Goal: Information Seeking & Learning: Learn about a topic

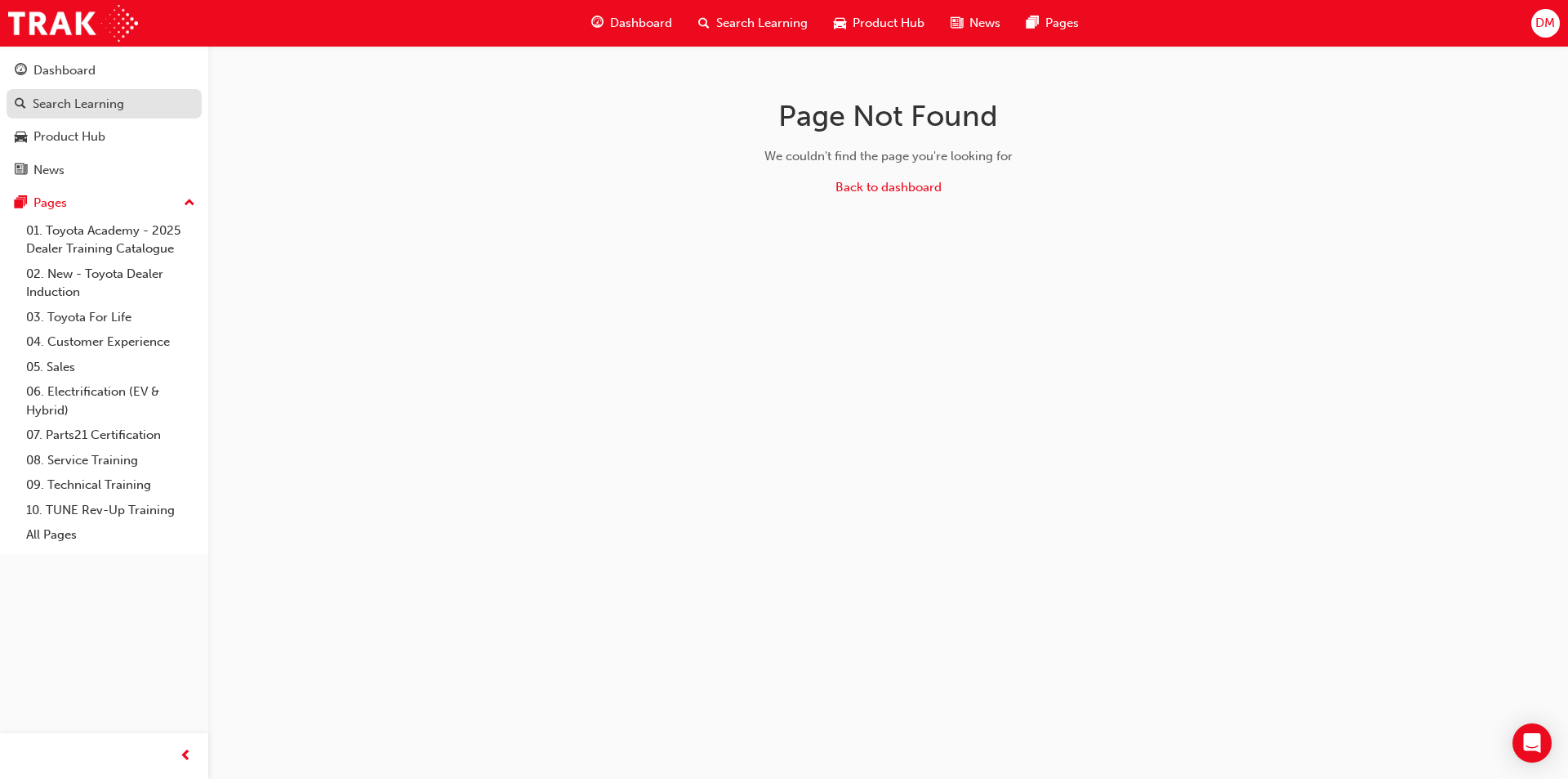
click at [102, 118] on link "Search Learning" at bounding box center [104, 104] width 195 height 30
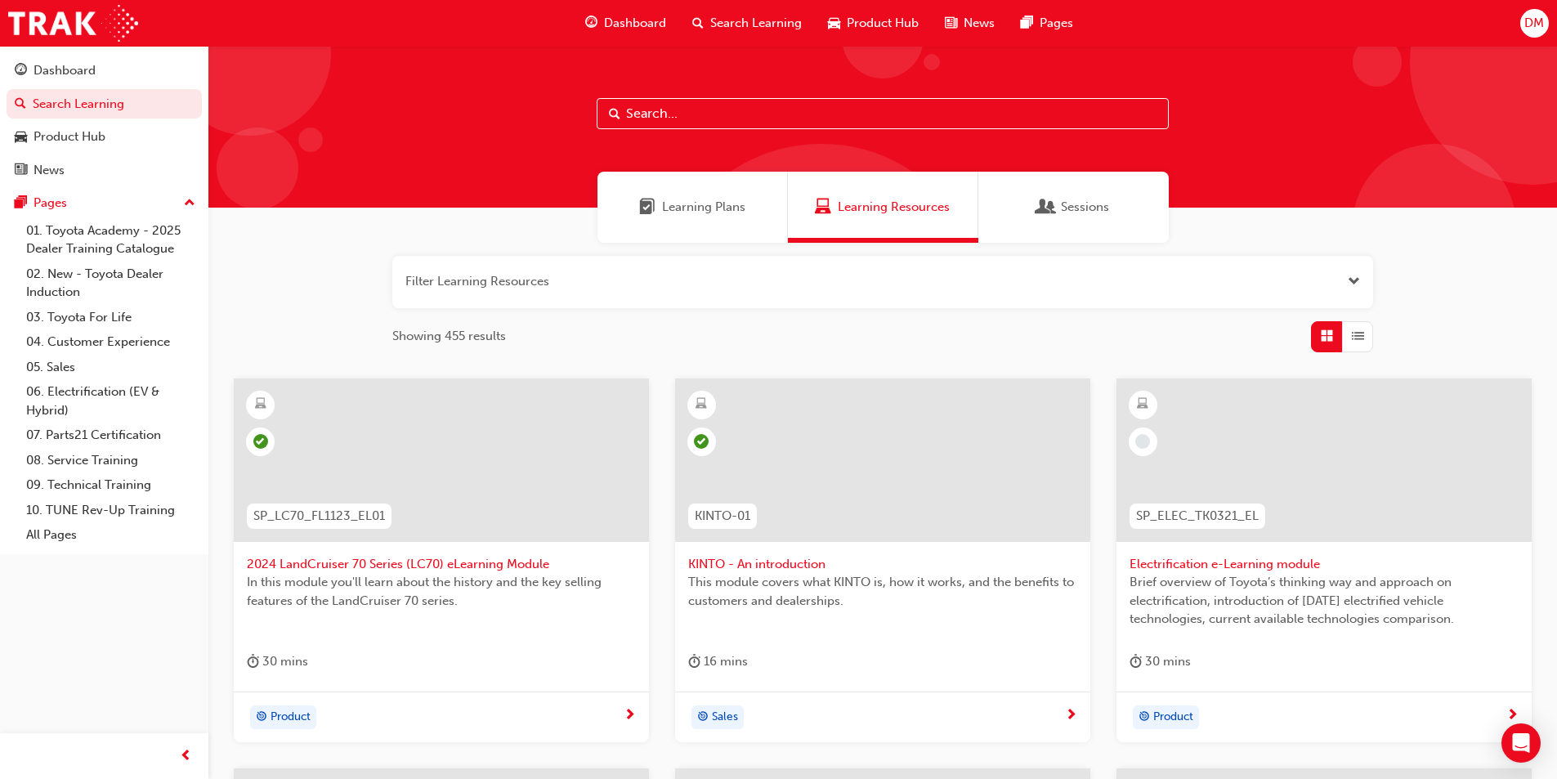
click at [821, 111] on input "text" at bounding box center [883, 113] width 572 height 31
paste input "SP_MIRAI_NM0321_VID"
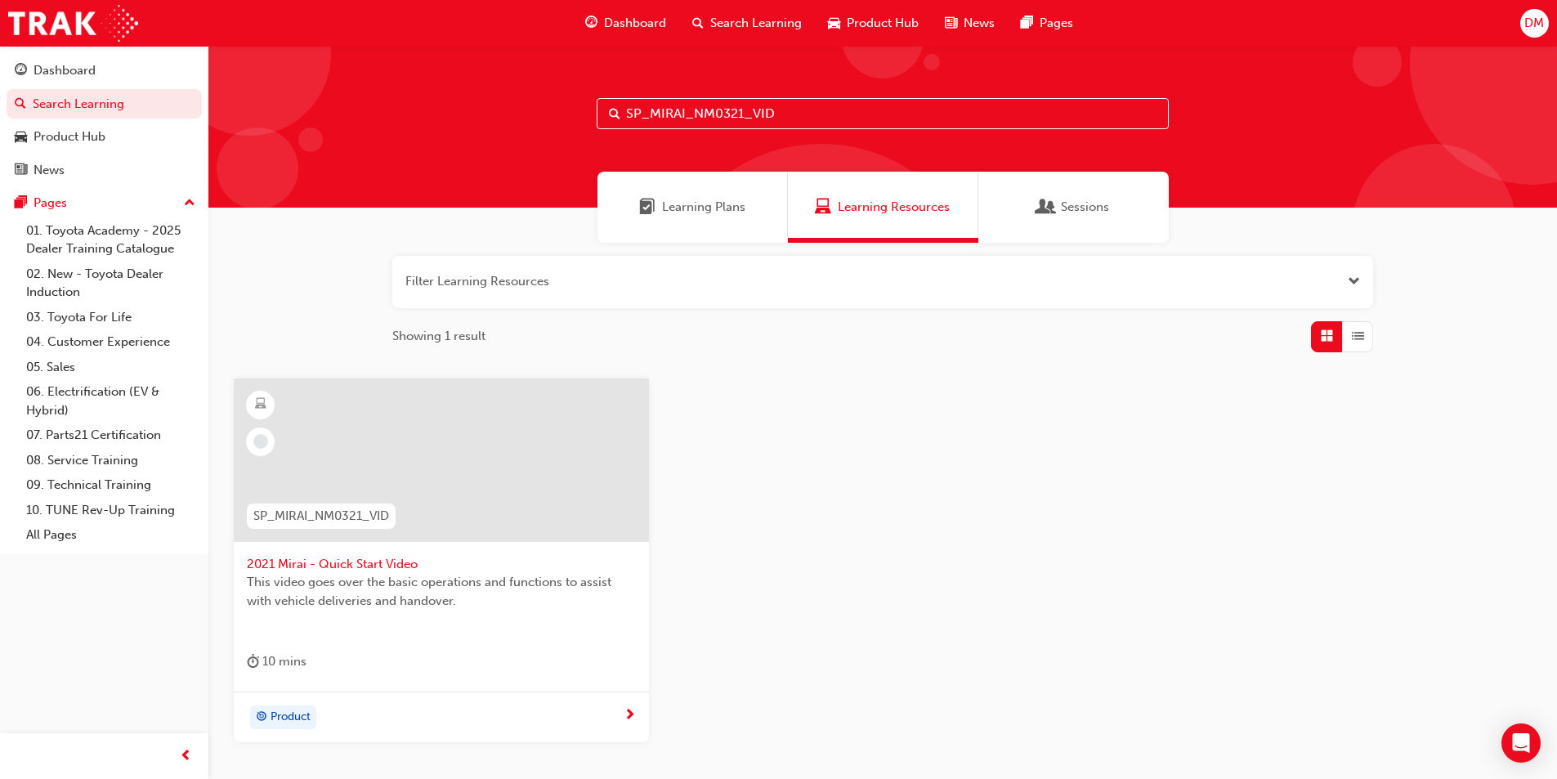
drag, startPoint x: 739, startPoint y: 109, endPoint x: 491, endPoint y: 134, distance: 248.9
click at [470, 125] on div "SP_MIRAI_NM0321_VID" at bounding box center [882, 127] width 1348 height 162
paste input "EL"
drag, startPoint x: 805, startPoint y: 107, endPoint x: 265, endPoint y: 65, distance: 541.8
click at [265, 65] on div "SP_MIRAI_NM0321_EL" at bounding box center [882, 127] width 1348 height 162
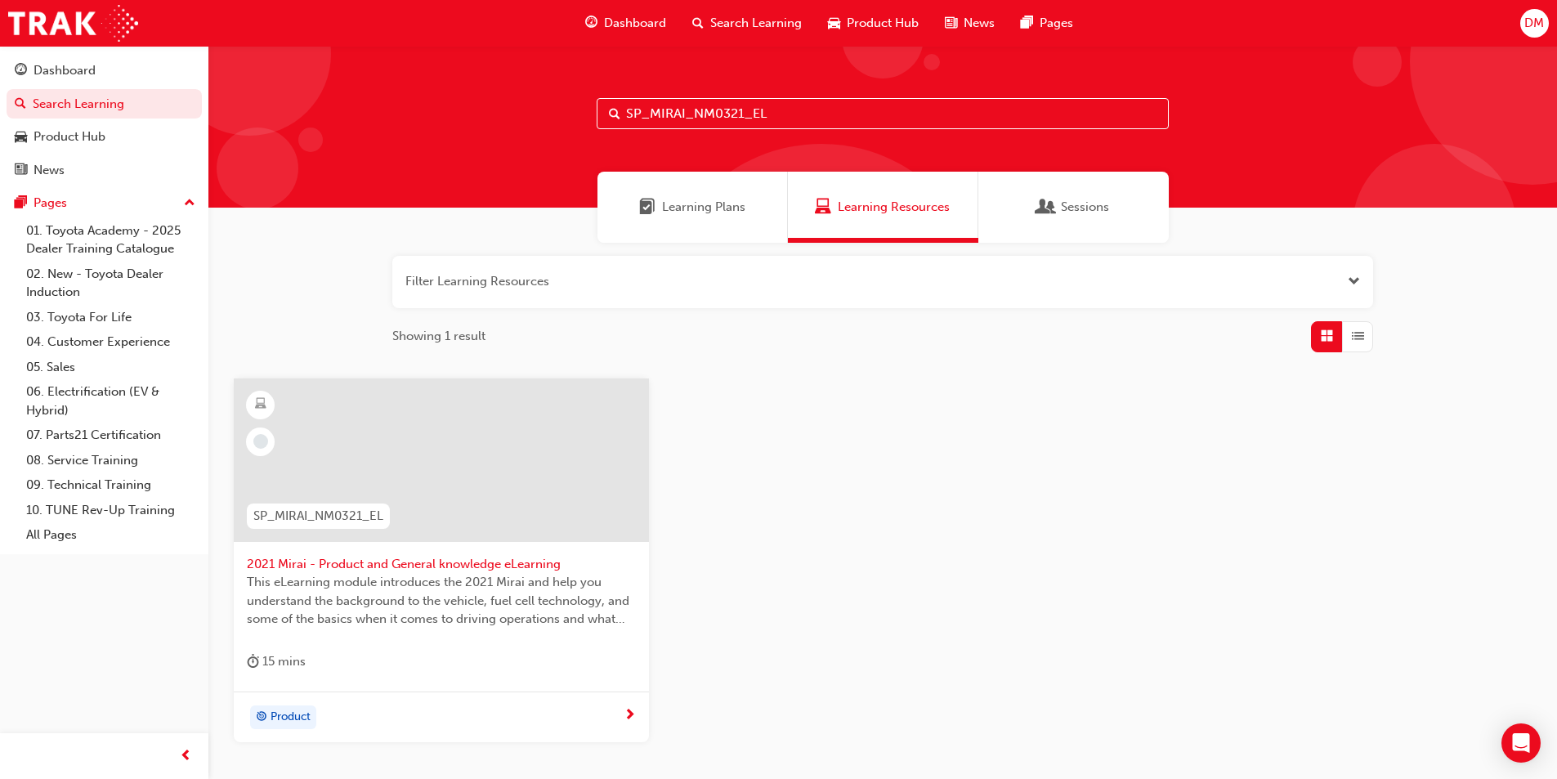
paste input "GRANVIA_NM1019"
type input "SP_GRANVIA_NM1019_EL"
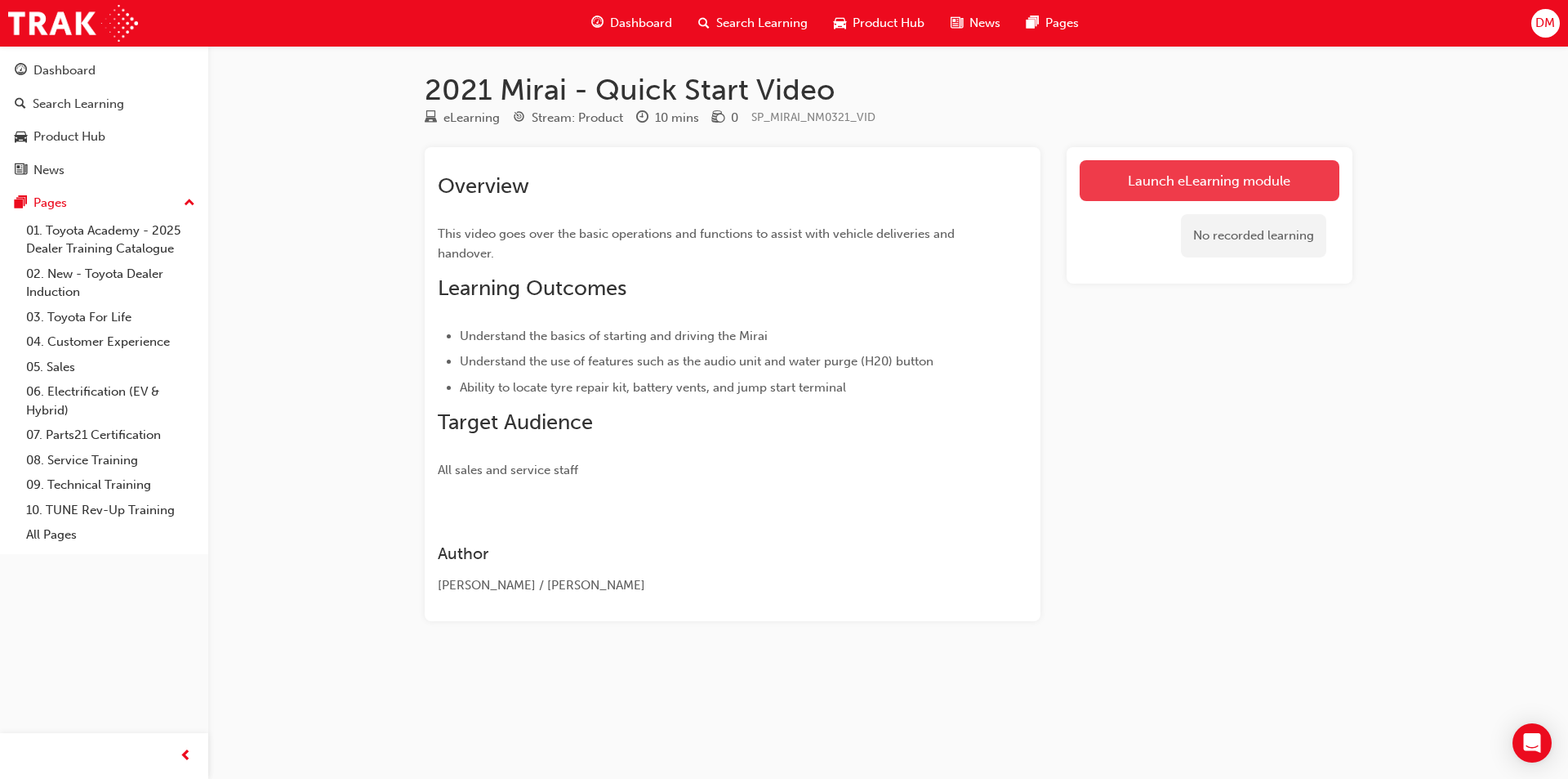
click at [1177, 168] on link "Launch eLearning module" at bounding box center [1209, 180] width 260 height 41
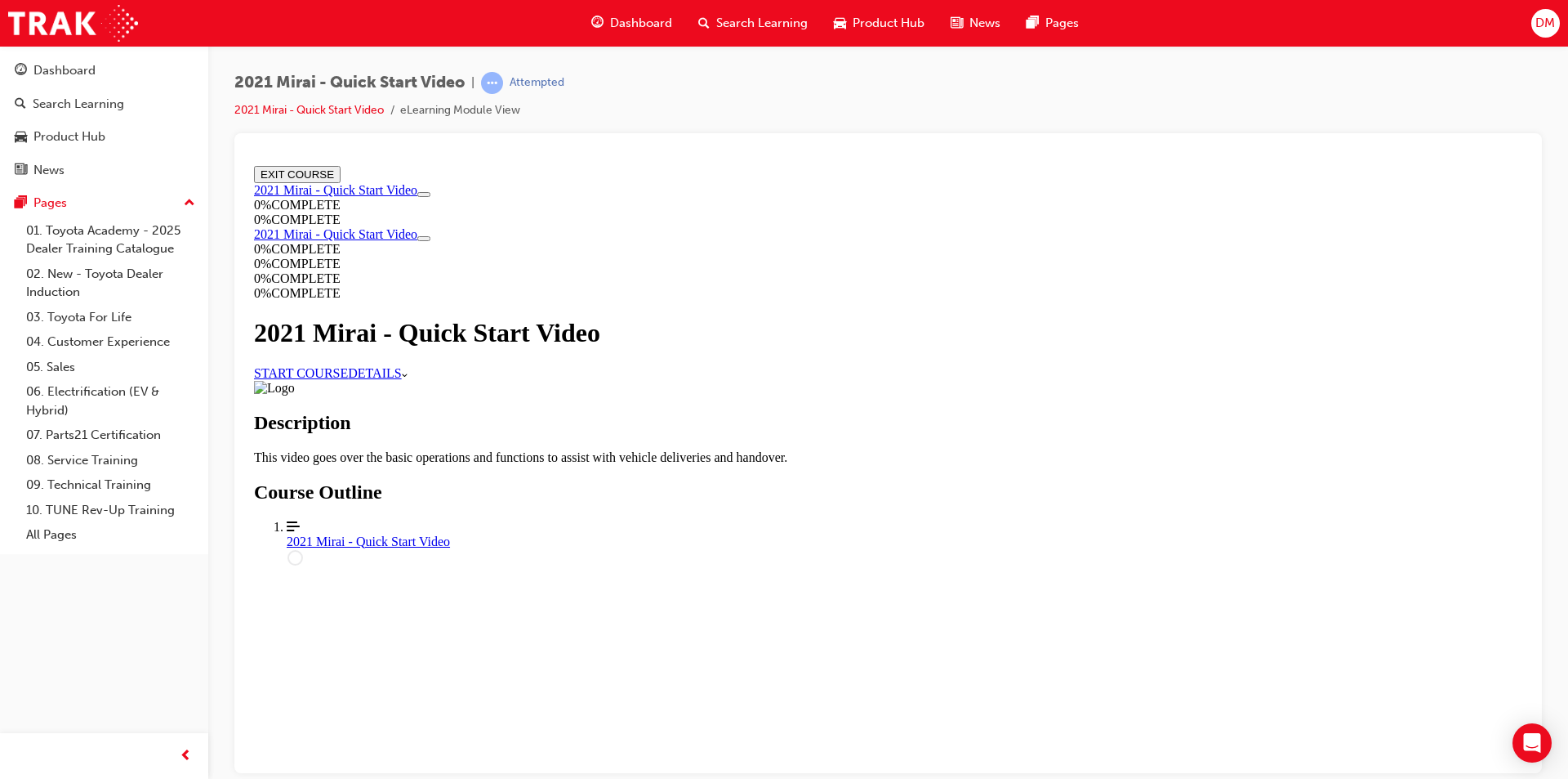
click at [348, 379] on link "START COURSE" at bounding box center [301, 372] width 94 height 14
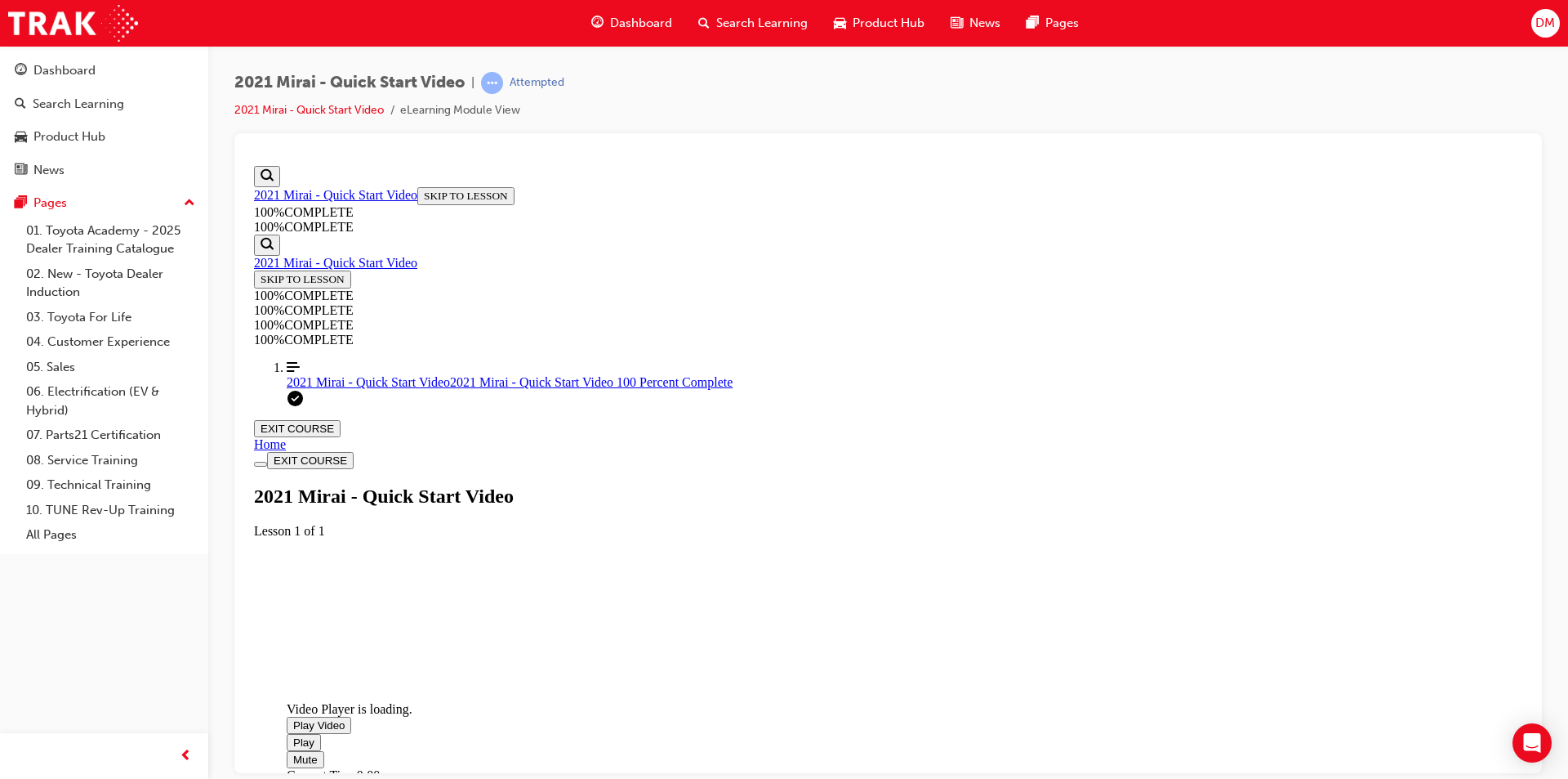
click at [293, 718] on span "Video player. You can use the space bar to toggle playback and arrow keys to sc…" at bounding box center [293, 724] width 0 height 12
click at [333, 109] on link "2021 Mirai - Quick Start Video" at bounding box center [310, 110] width 150 height 14
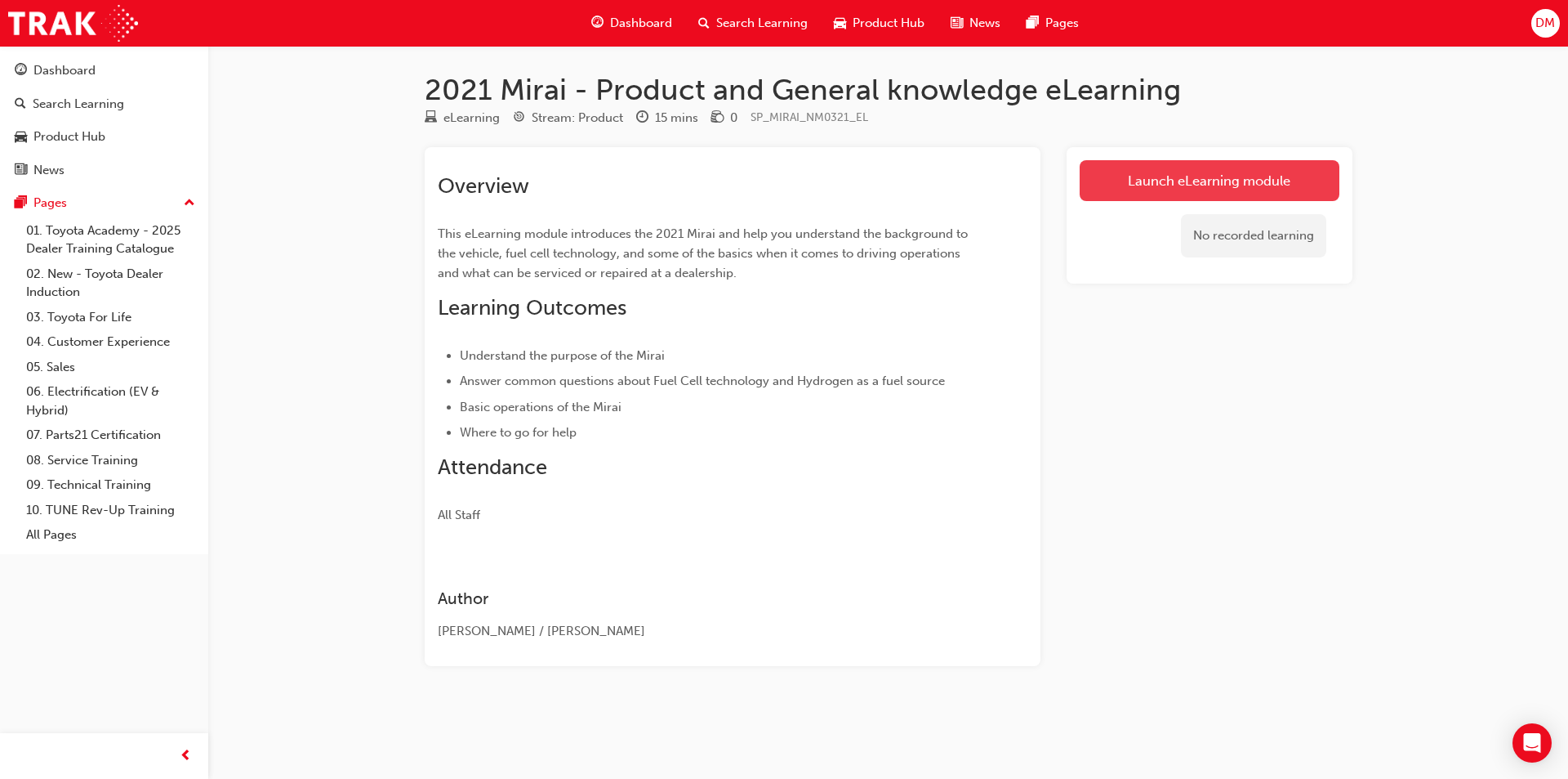
click at [1226, 183] on link "Launch eLearning module" at bounding box center [1209, 180] width 260 height 41
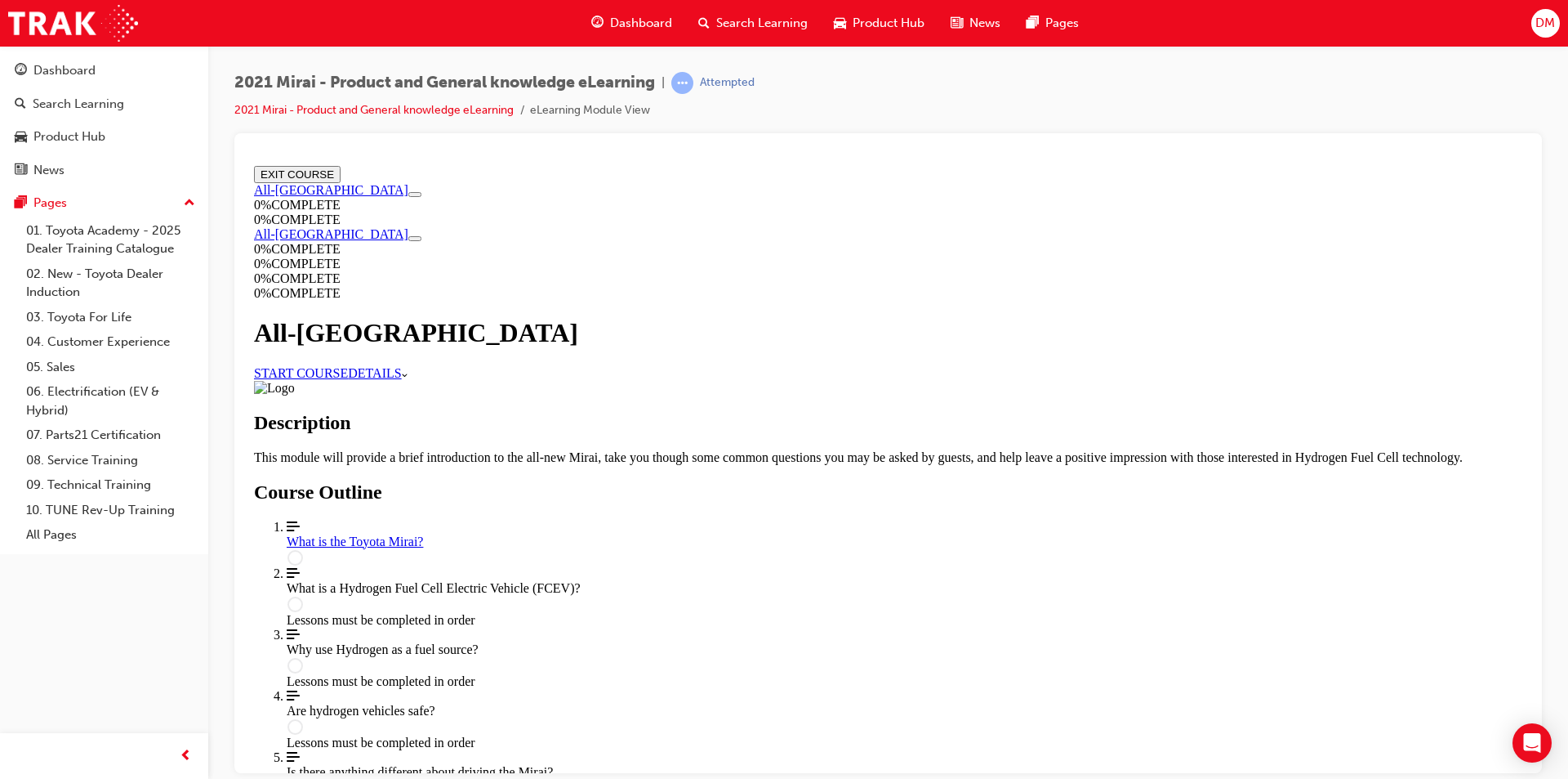
click at [348, 365] on link "START COURSE" at bounding box center [301, 372] width 94 height 14
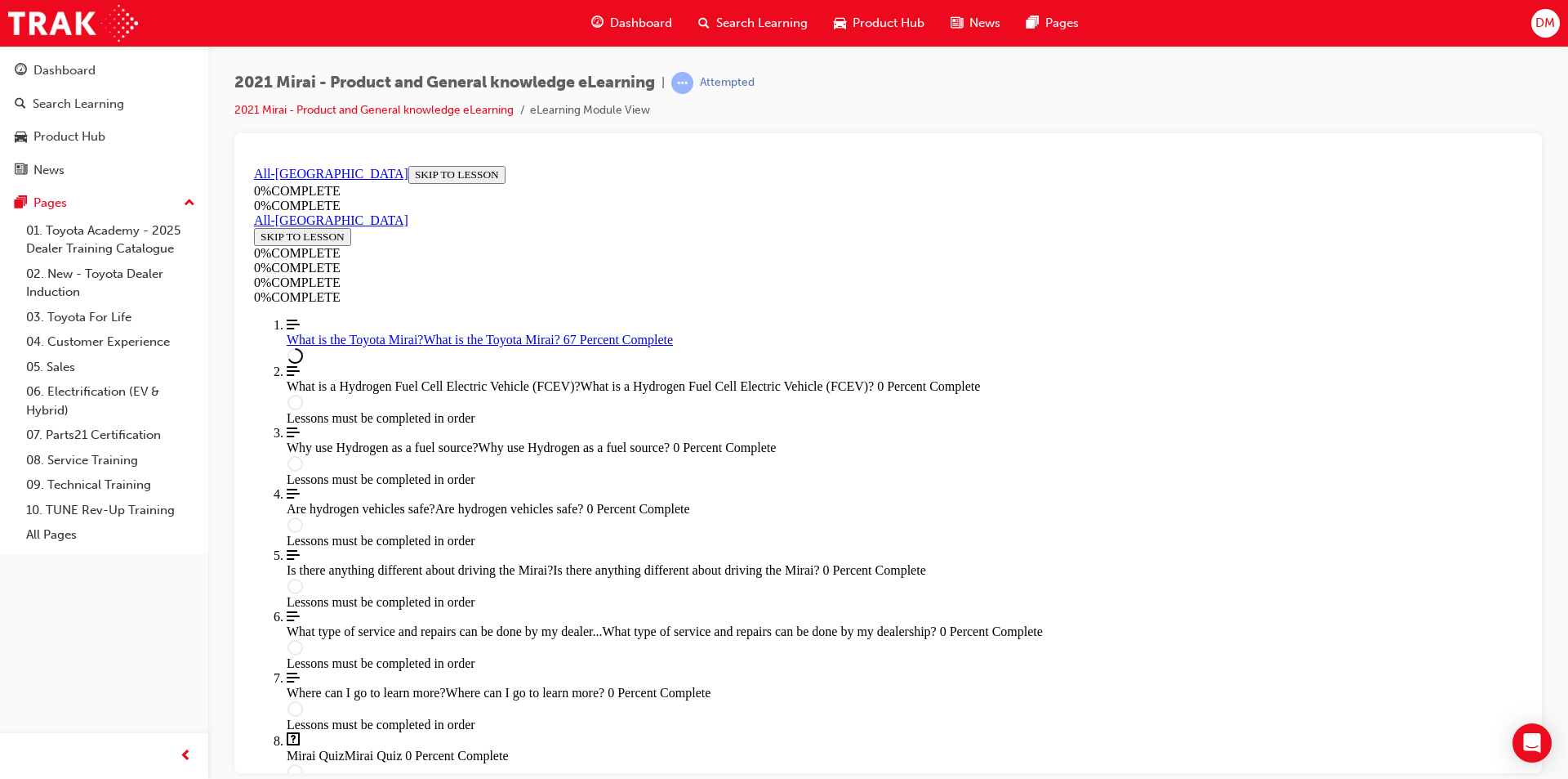
scroll to position [1144, 0]
drag, startPoint x: 606, startPoint y: 352, endPoint x: 894, endPoint y: 440, distance: 301.1
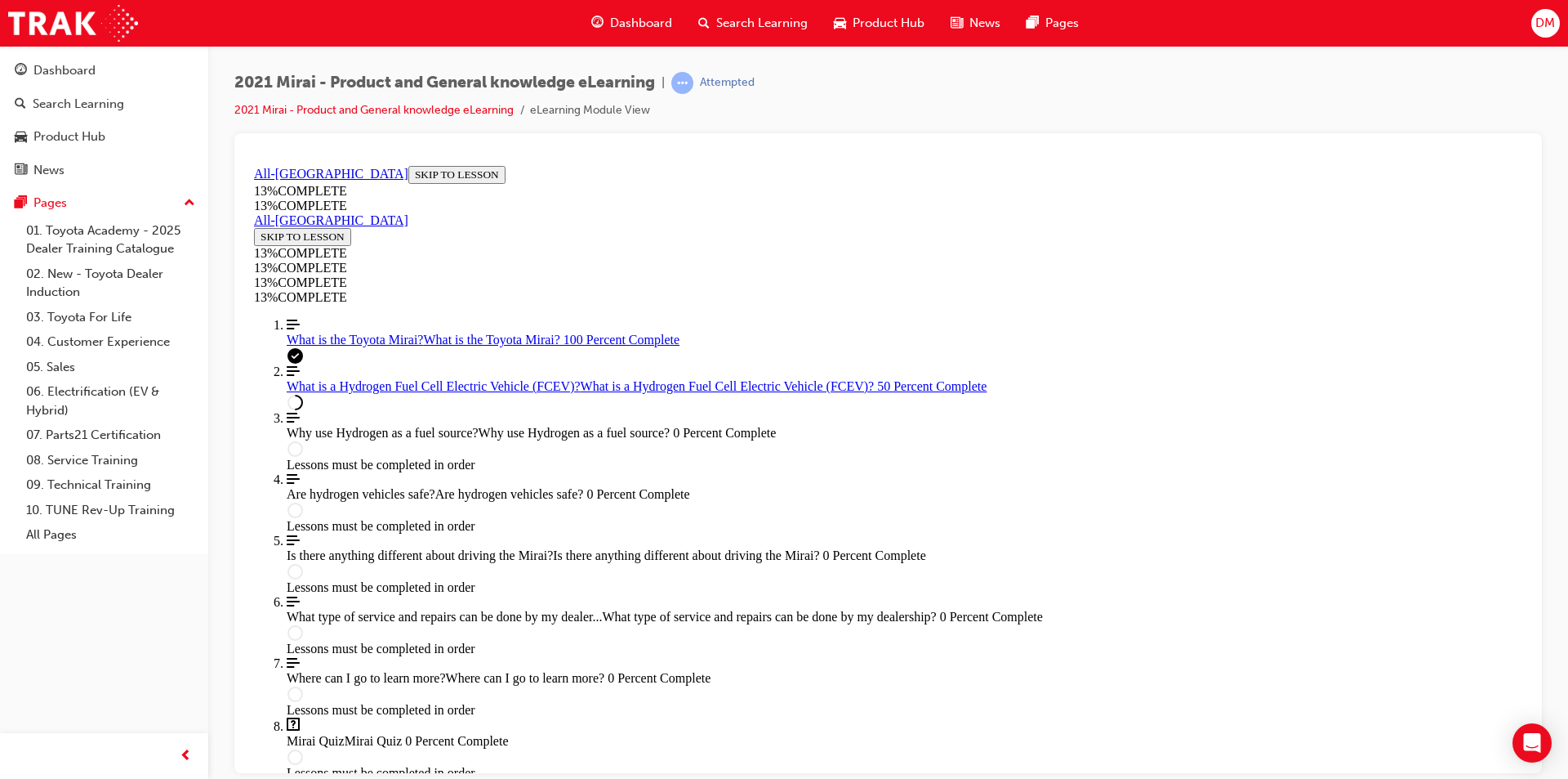
scroll to position [2286, 0]
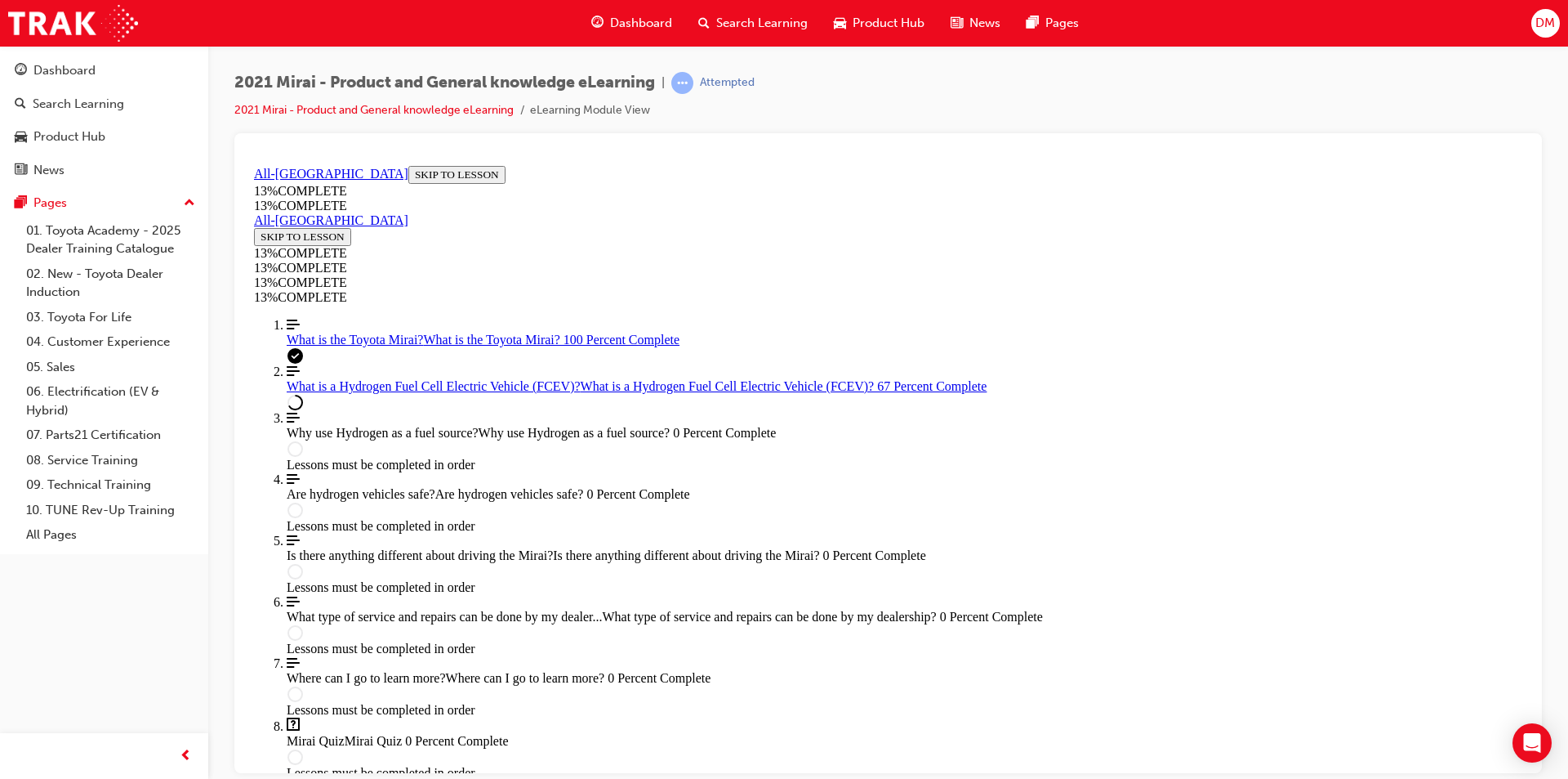
scroll to position [1701, 0]
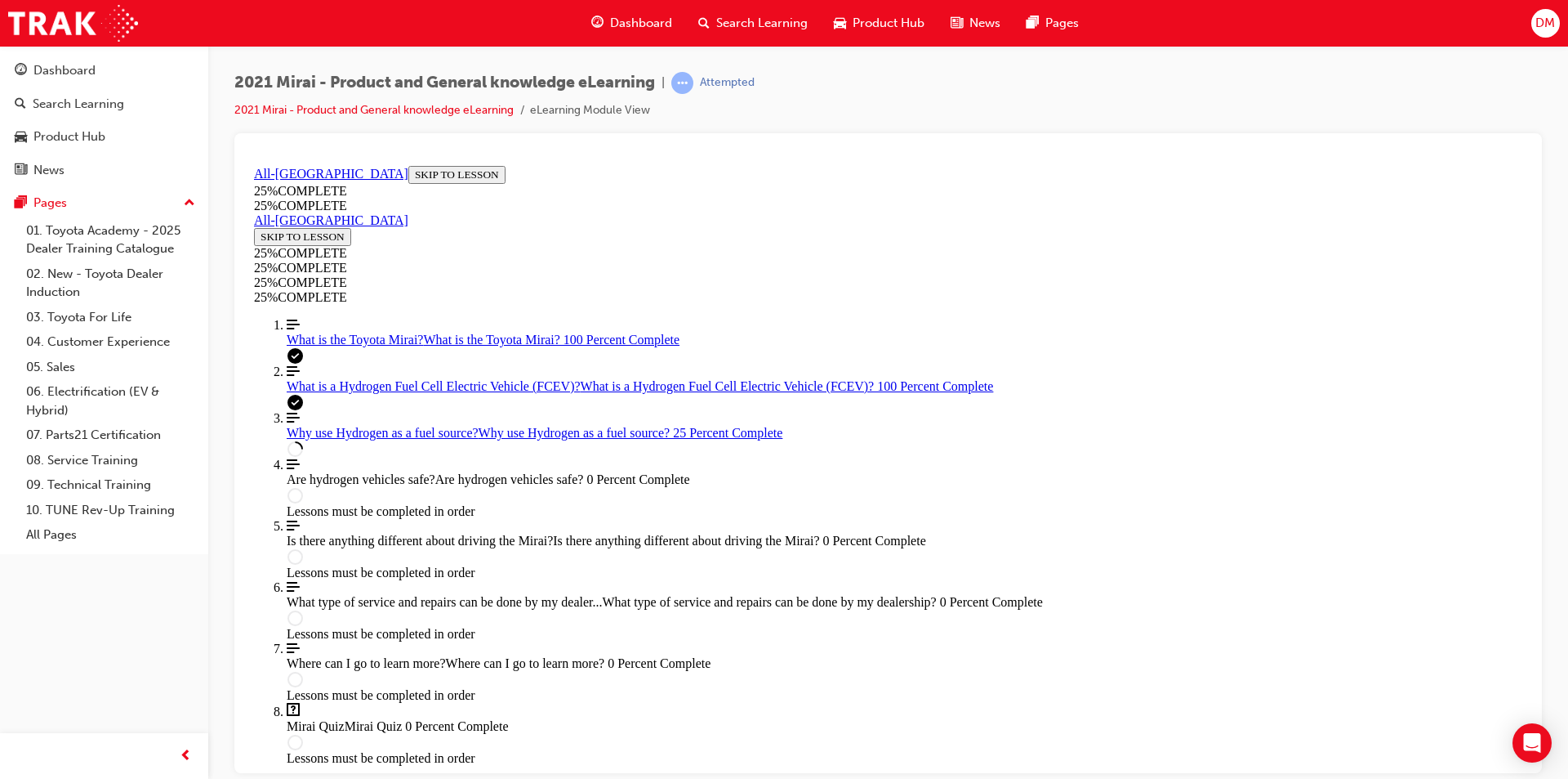
scroll to position [0, 0]
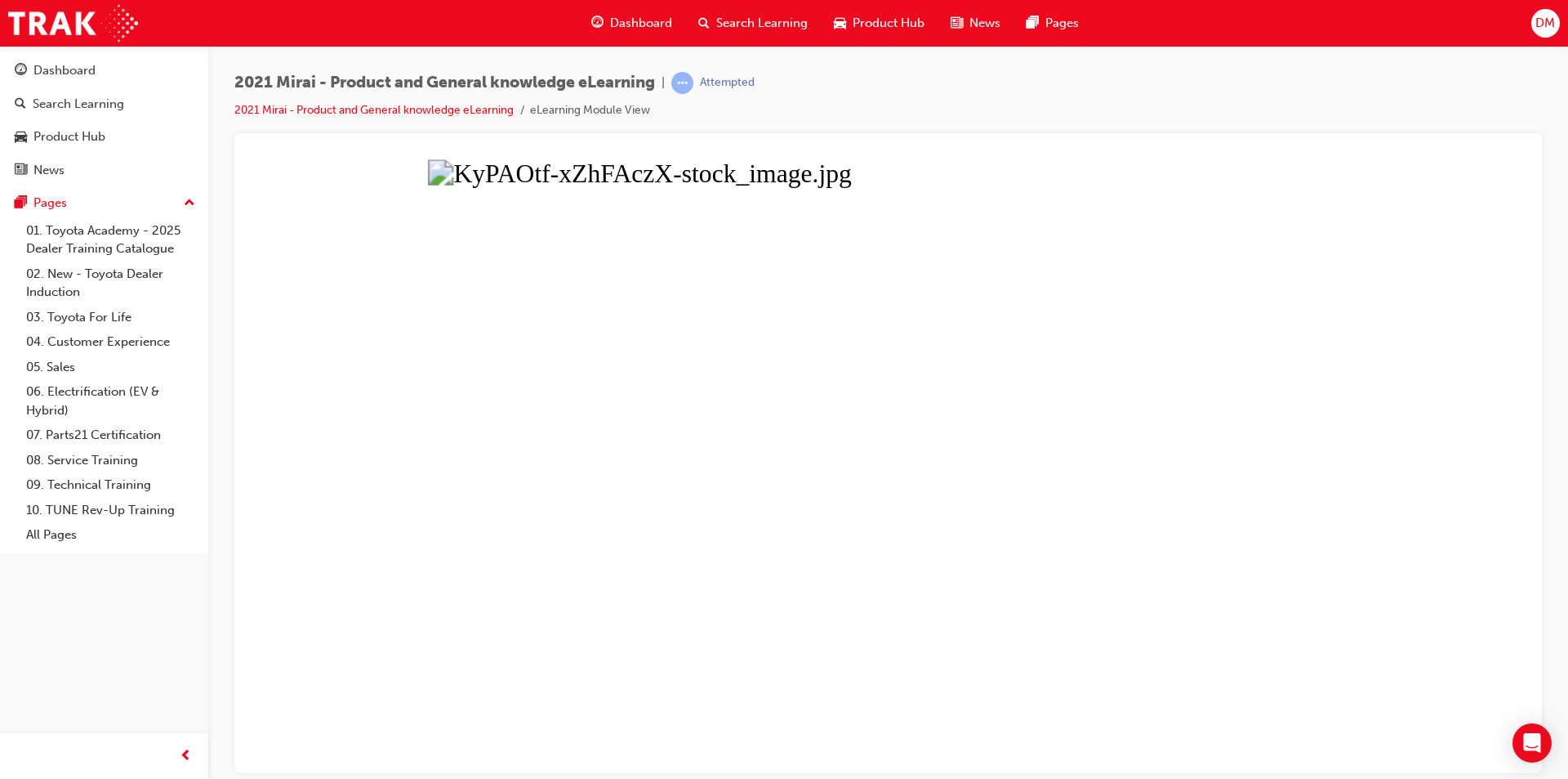
click at [1416, 391] on button "Unzoom image" at bounding box center [888, 466] width 1281 height 614
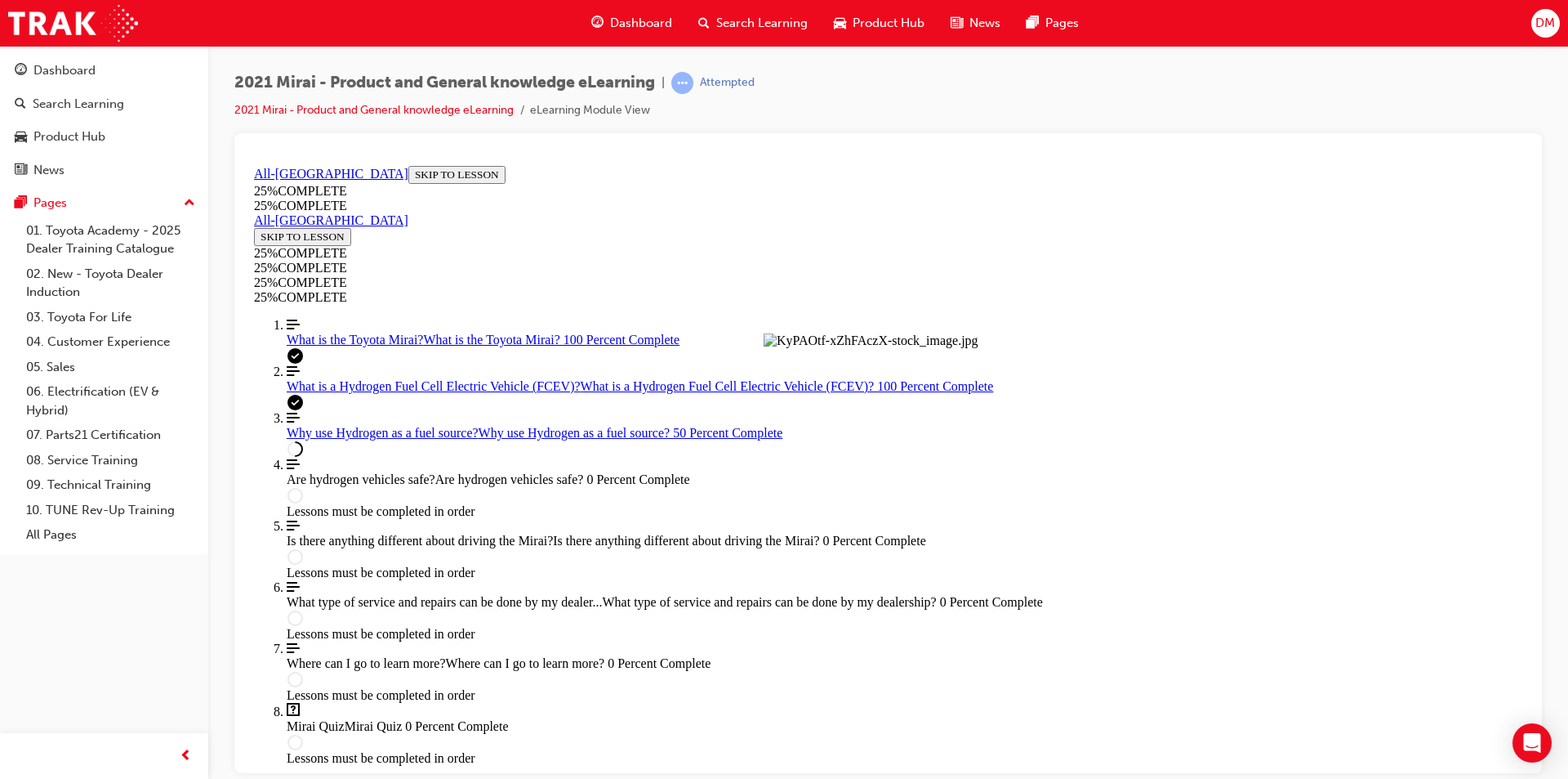
click at [1416, 391] on button "Unzoom image" at bounding box center [888, 466] width 1281 height 614
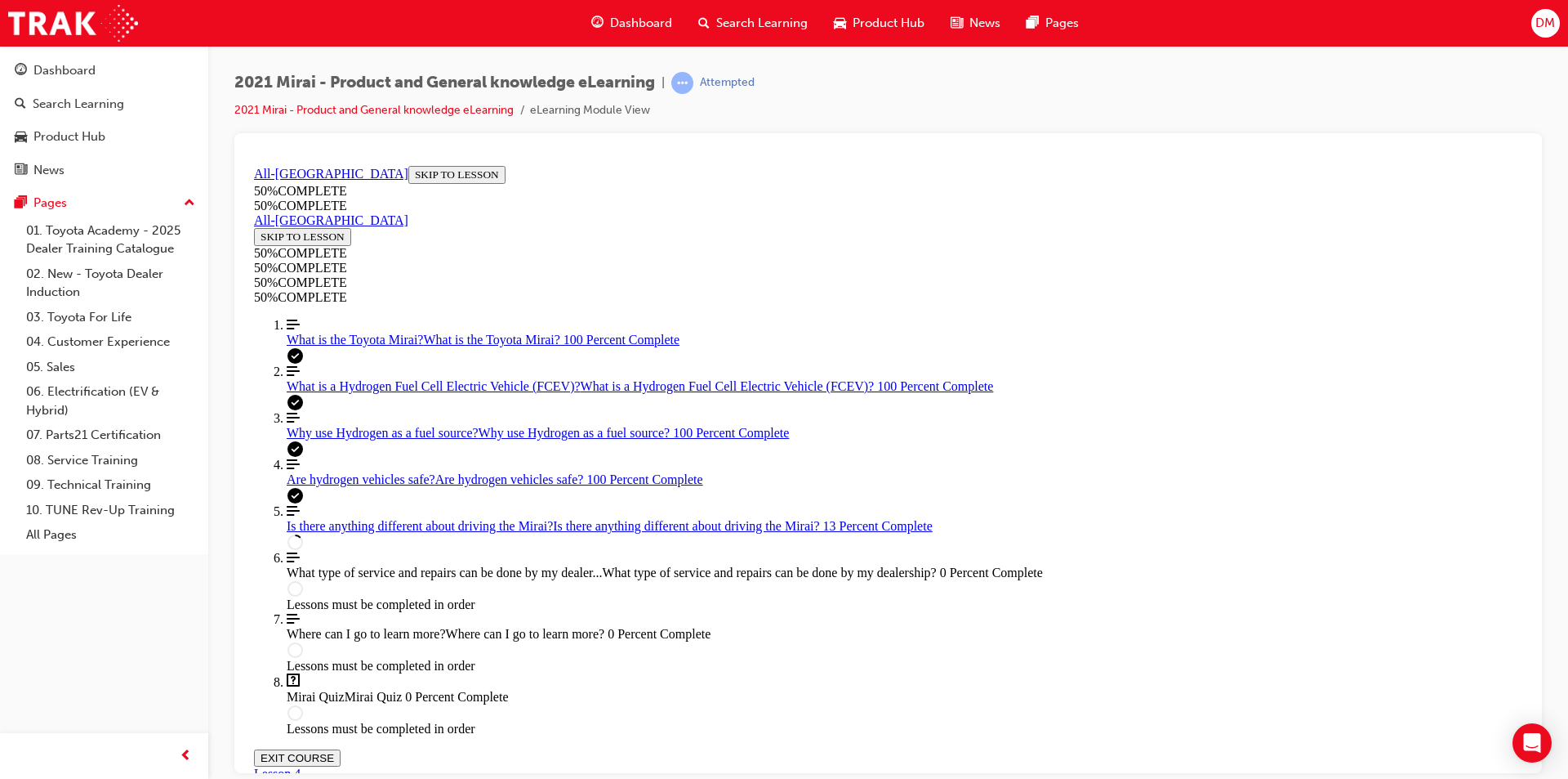
scroll to position [547, 0]
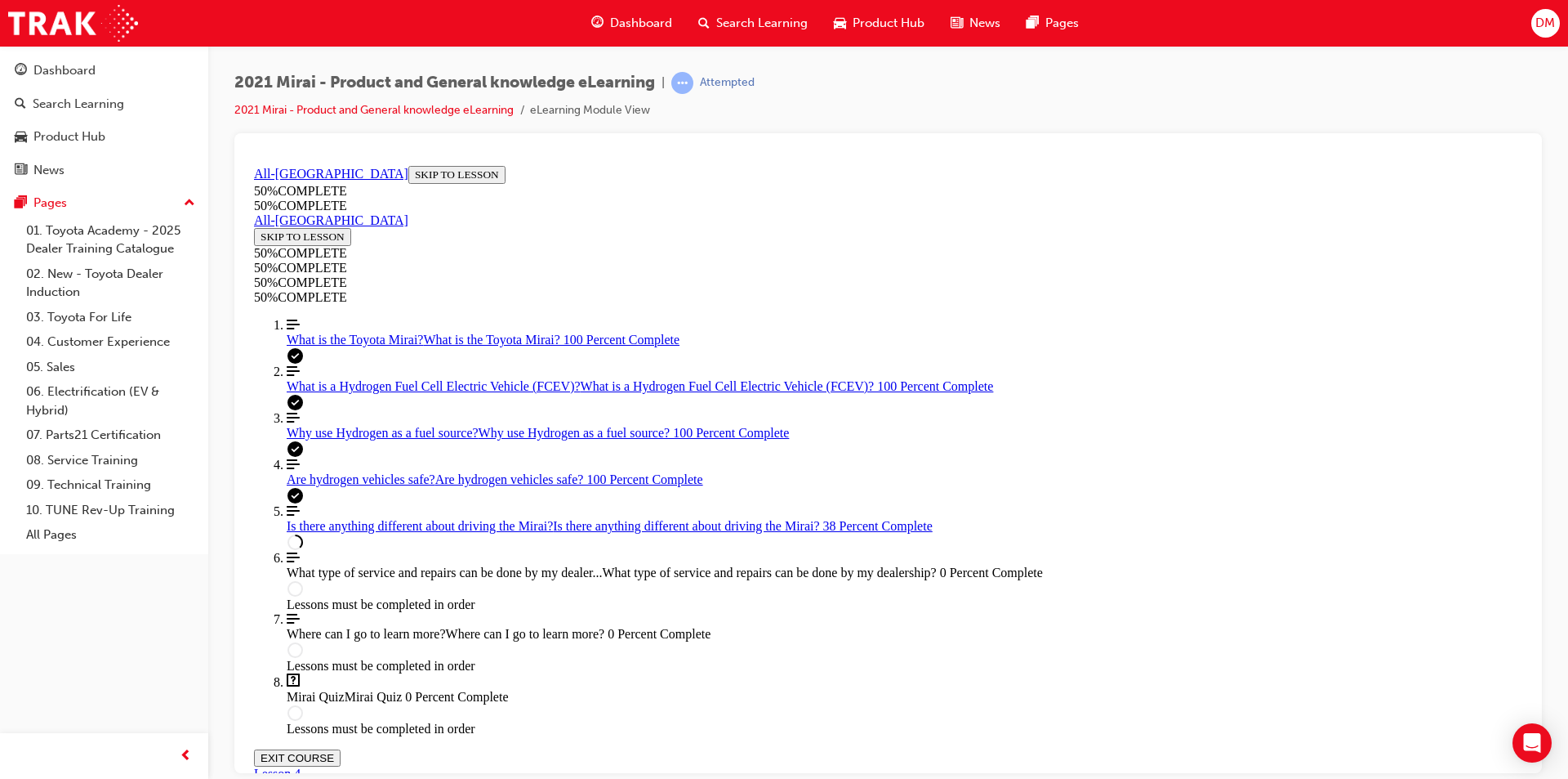
scroll to position [1527, 0]
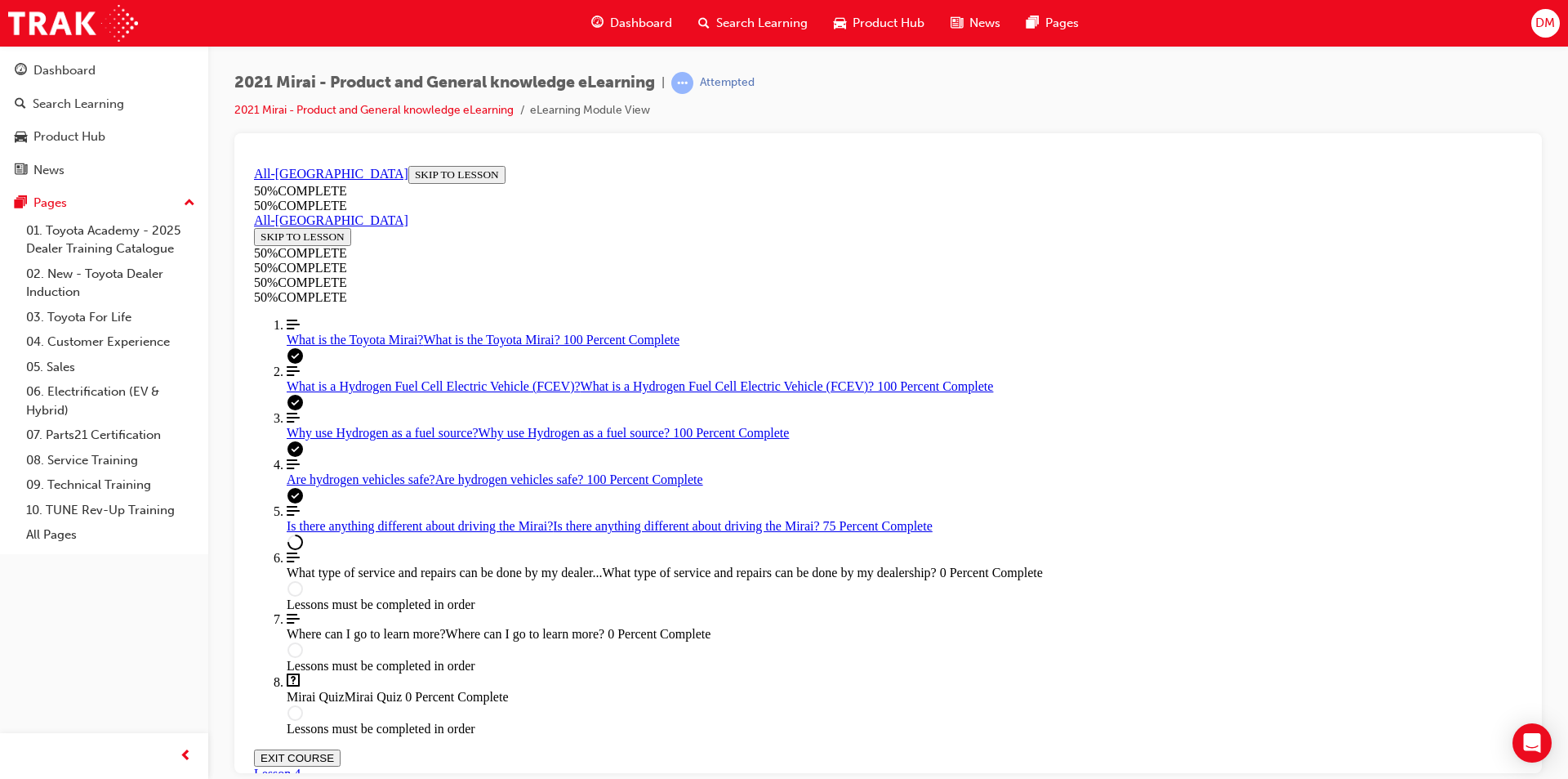
scroll to position [2680, 0]
drag, startPoint x: 1148, startPoint y: 713, endPoint x: 1166, endPoint y: 718, distance: 18.7
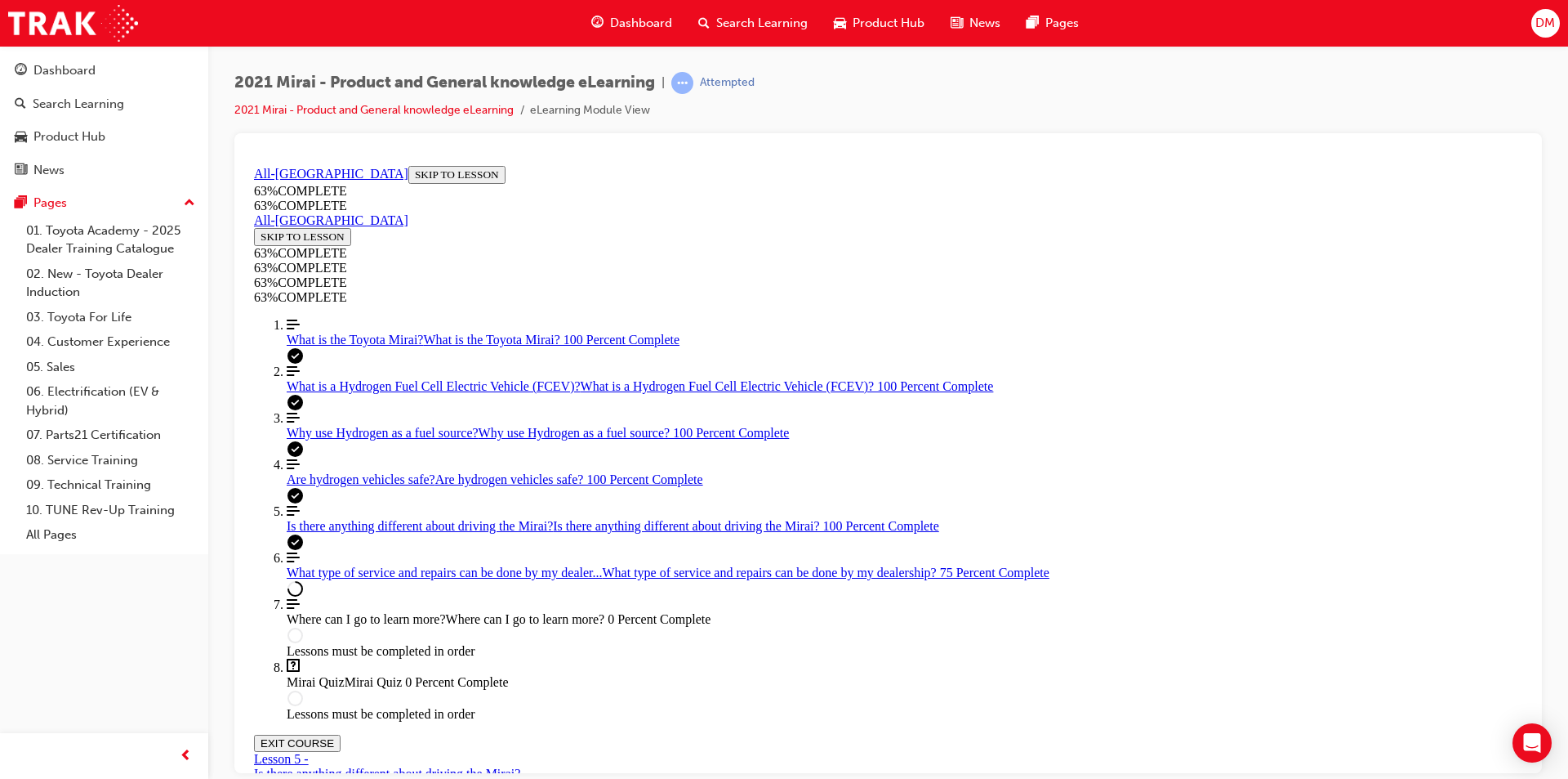
scroll to position [955, 0]
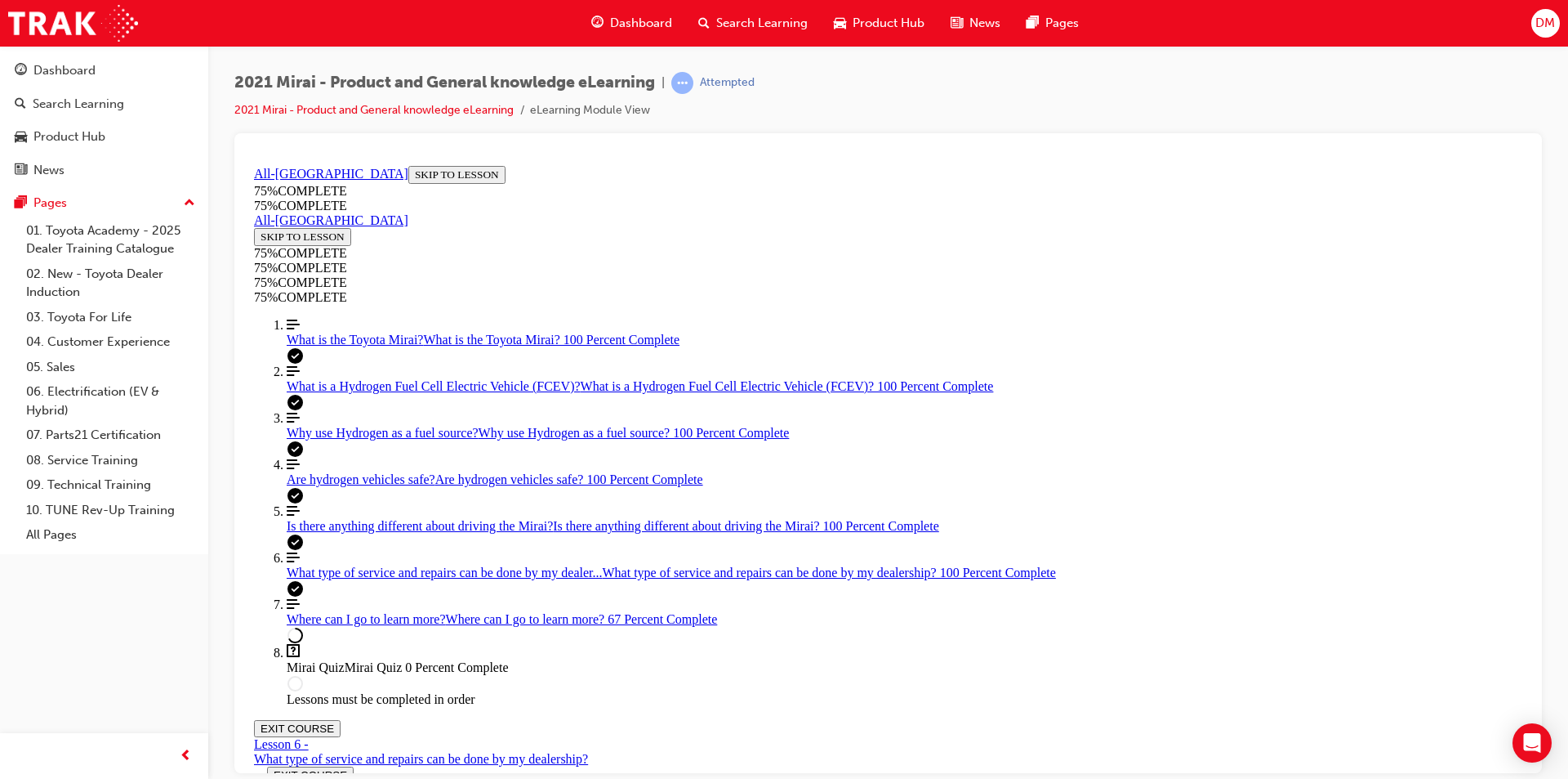
drag, startPoint x: 1195, startPoint y: 256, endPoint x: 1245, endPoint y: 257, distance: 50.0
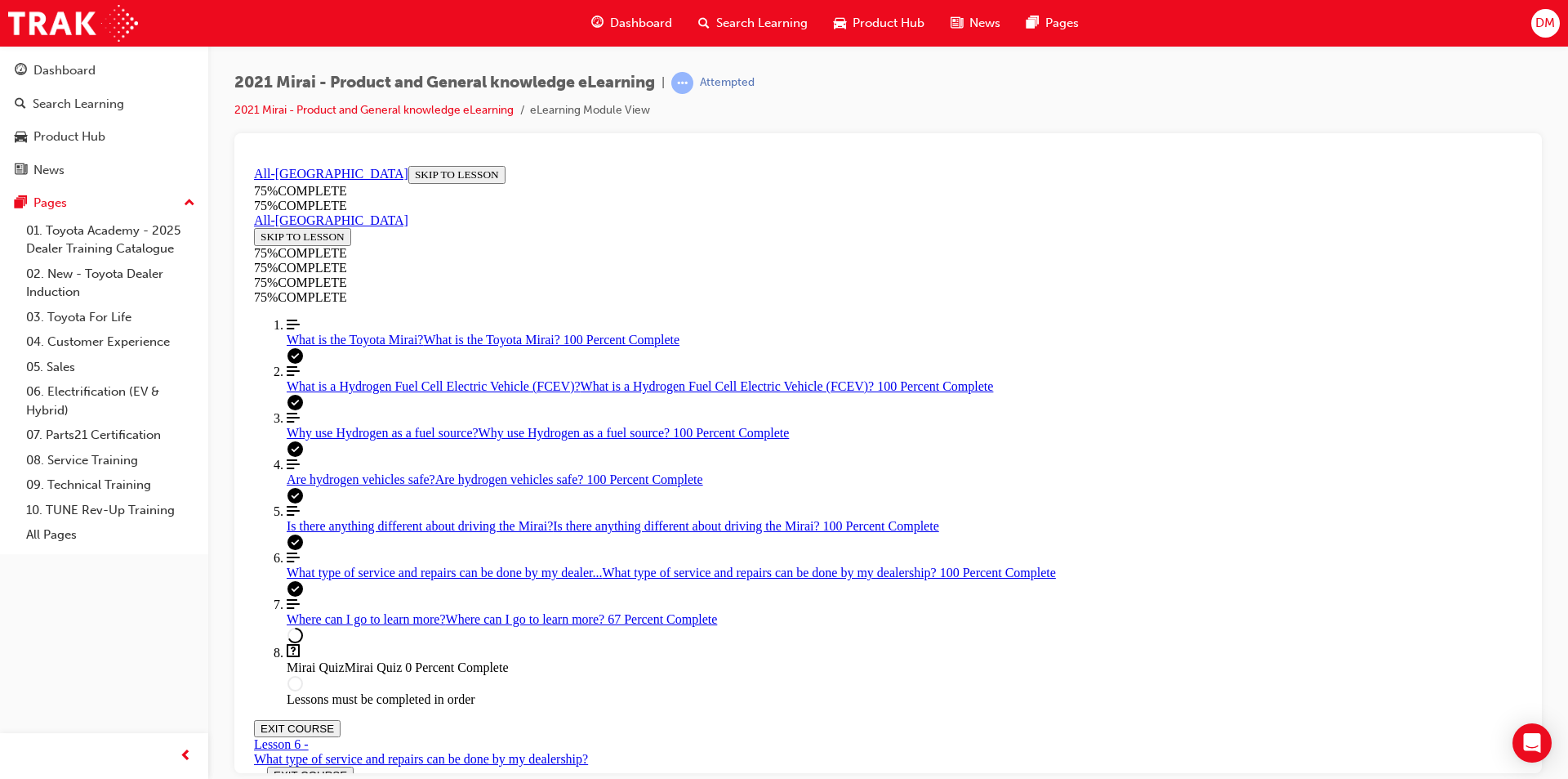
scroll to position [315, 0]
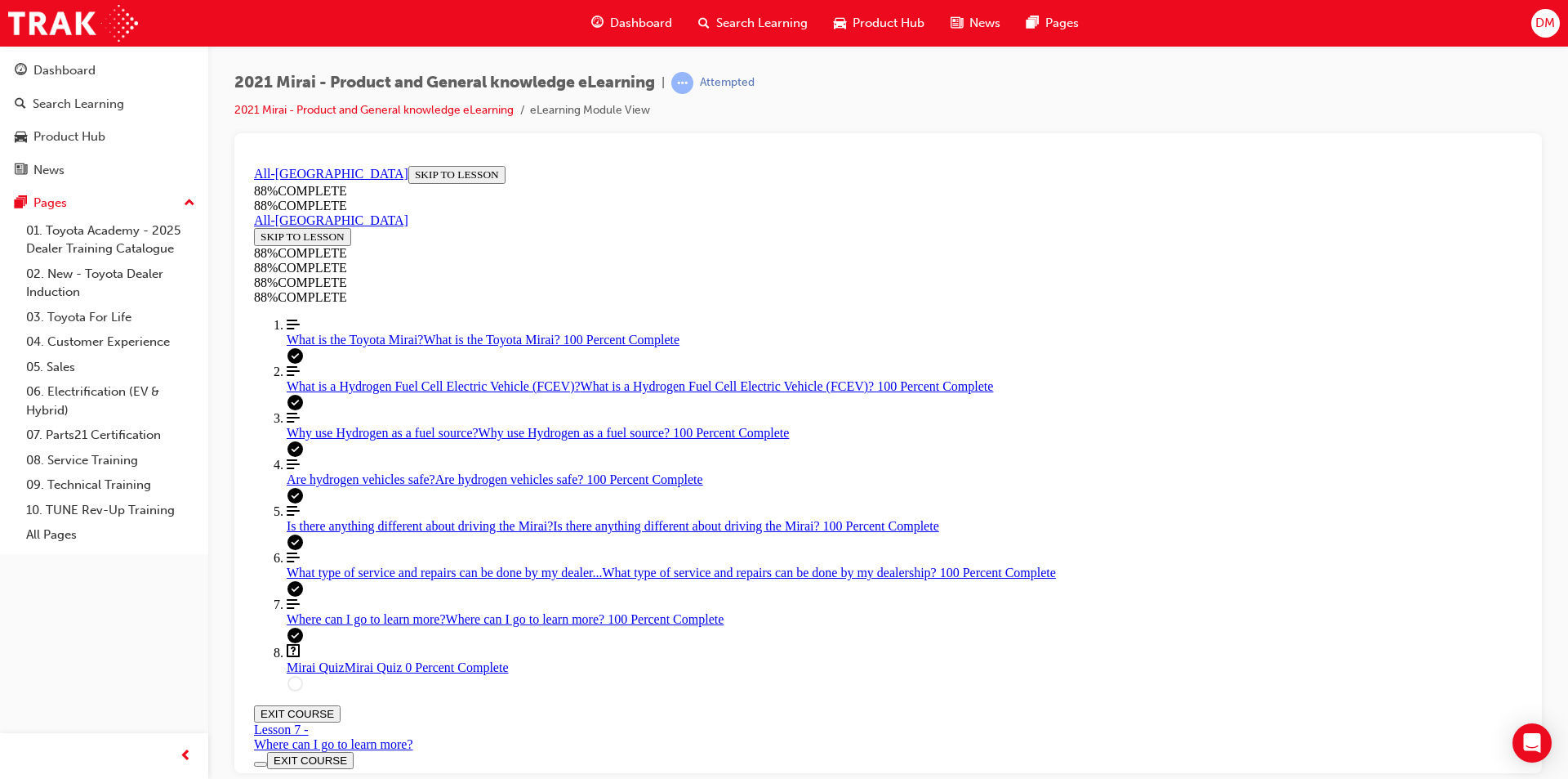
scroll to position [56, 0]
drag, startPoint x: 739, startPoint y: 239, endPoint x: 1145, endPoint y: 255, distance: 406.3
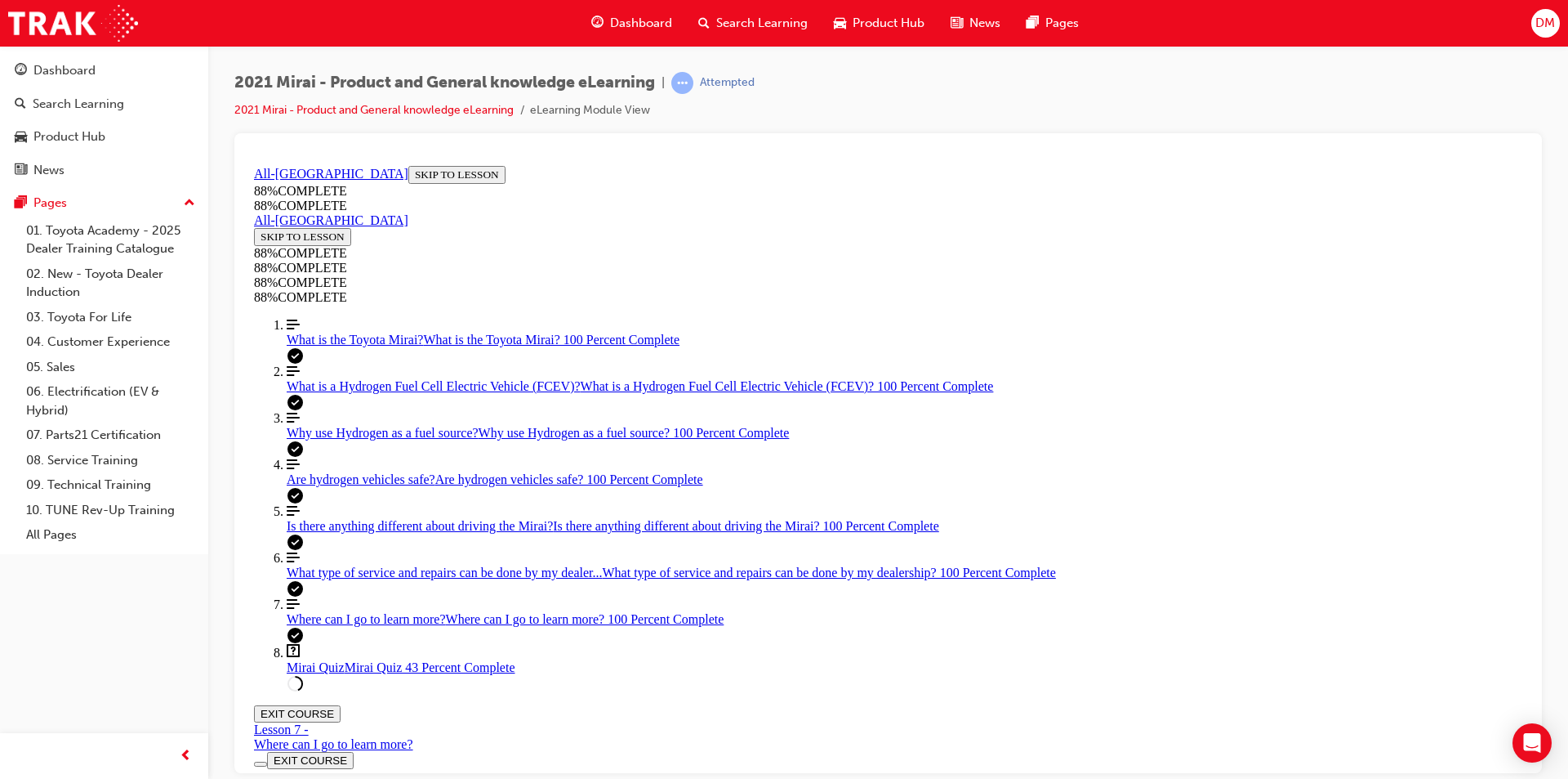
drag, startPoint x: 714, startPoint y: 391, endPoint x: 1181, endPoint y: 425, distance: 468.2
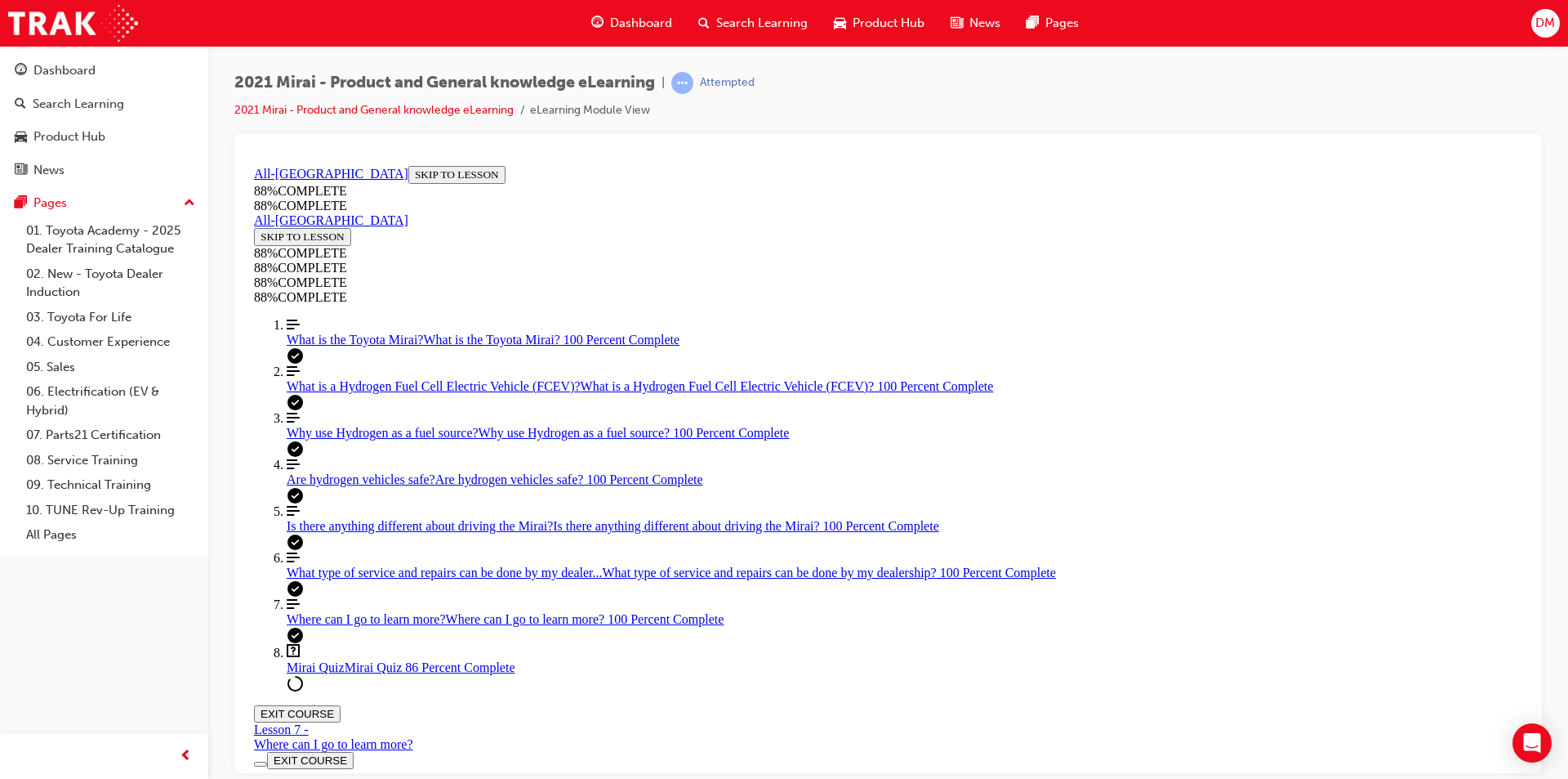
drag, startPoint x: 944, startPoint y: 648, endPoint x: 1067, endPoint y: 575, distance: 143.0
drag, startPoint x: 878, startPoint y: 659, endPoint x: 944, endPoint y: 663, distance: 66.1
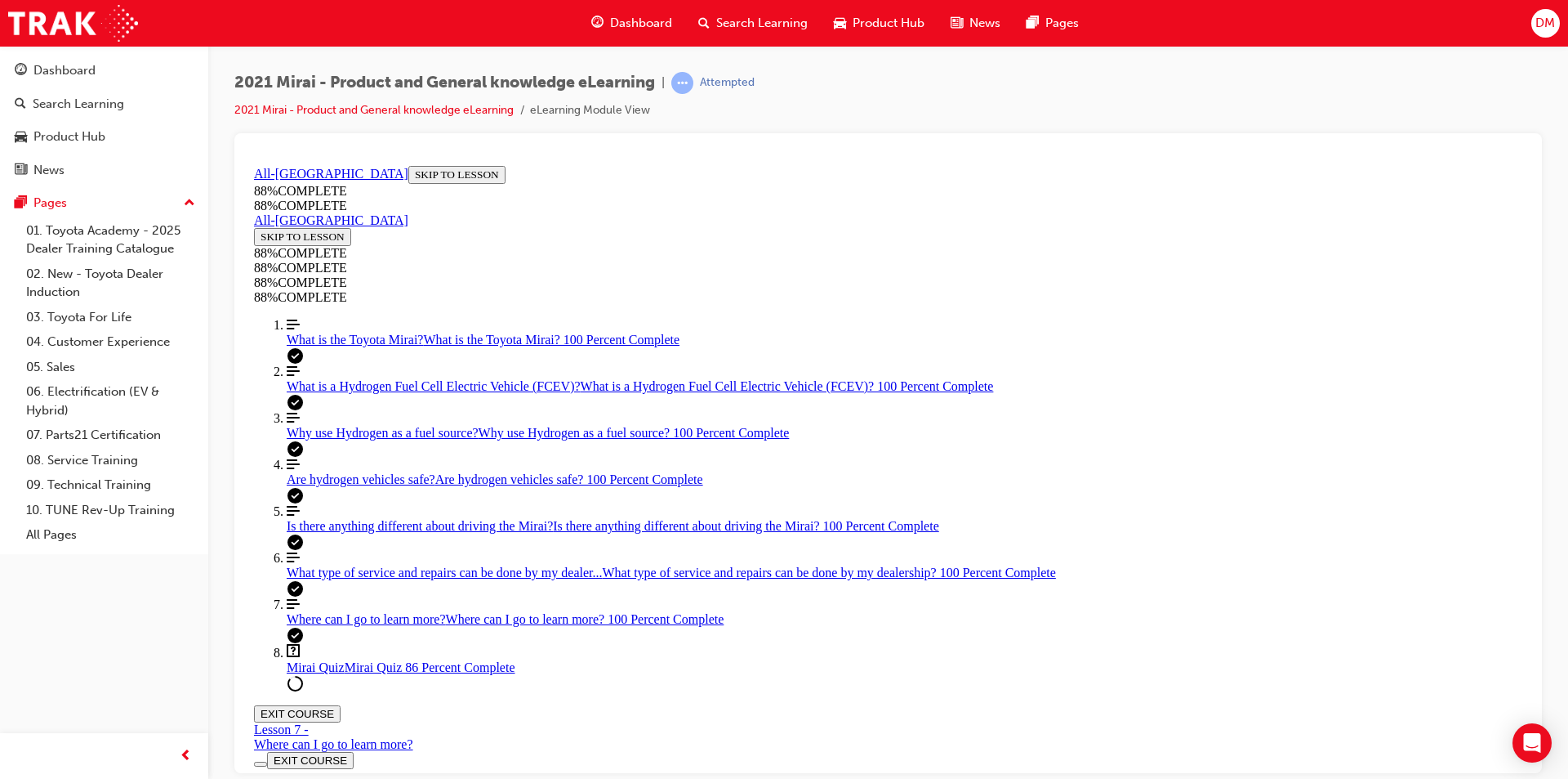
drag, startPoint x: 873, startPoint y: 532, endPoint x: 951, endPoint y: 526, distance: 78.2
drag, startPoint x: 943, startPoint y: 507, endPoint x: 965, endPoint y: 507, distance: 22.0
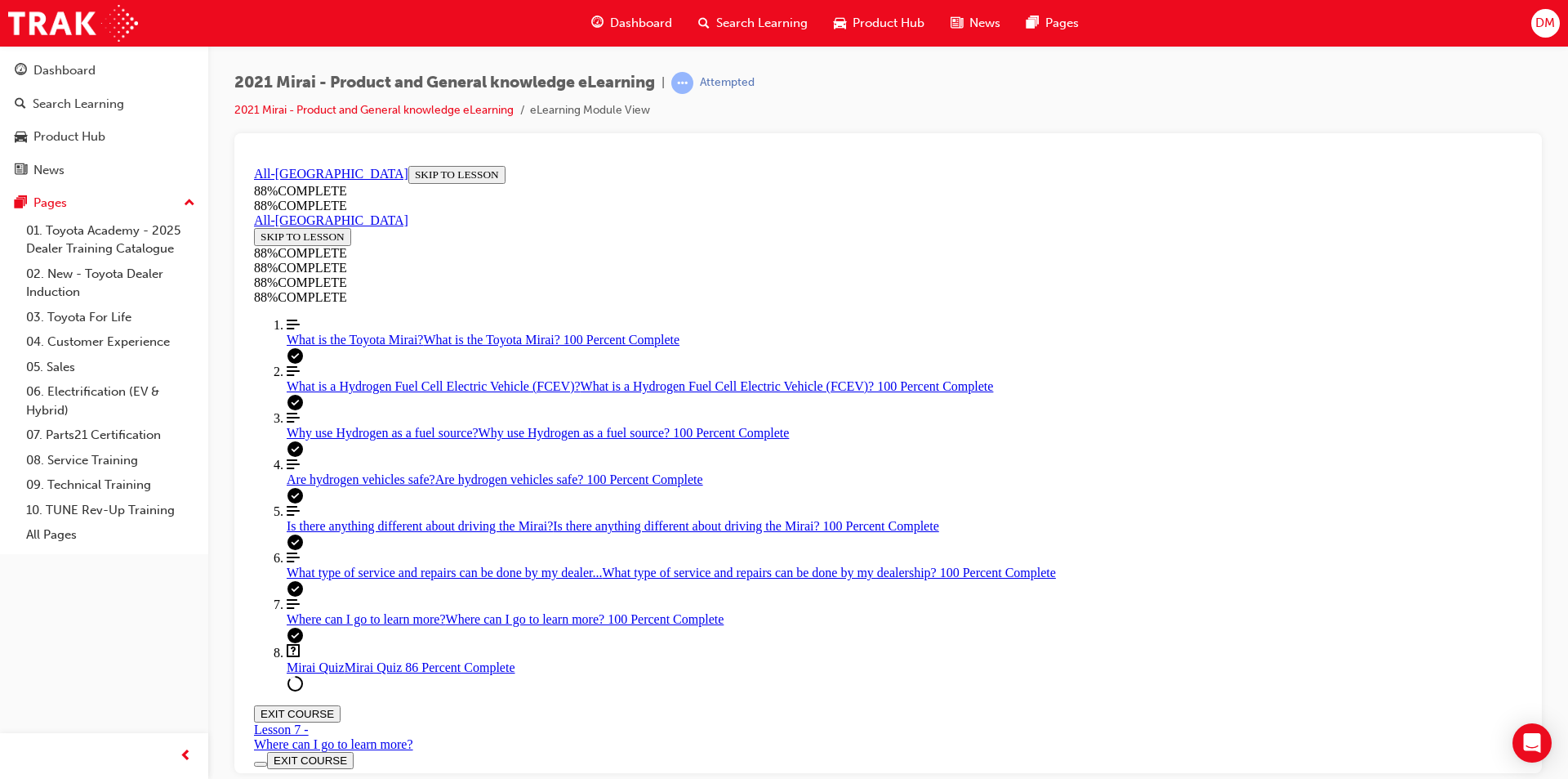
drag, startPoint x: 941, startPoint y: 510, endPoint x: 906, endPoint y: 525, distance: 38.1
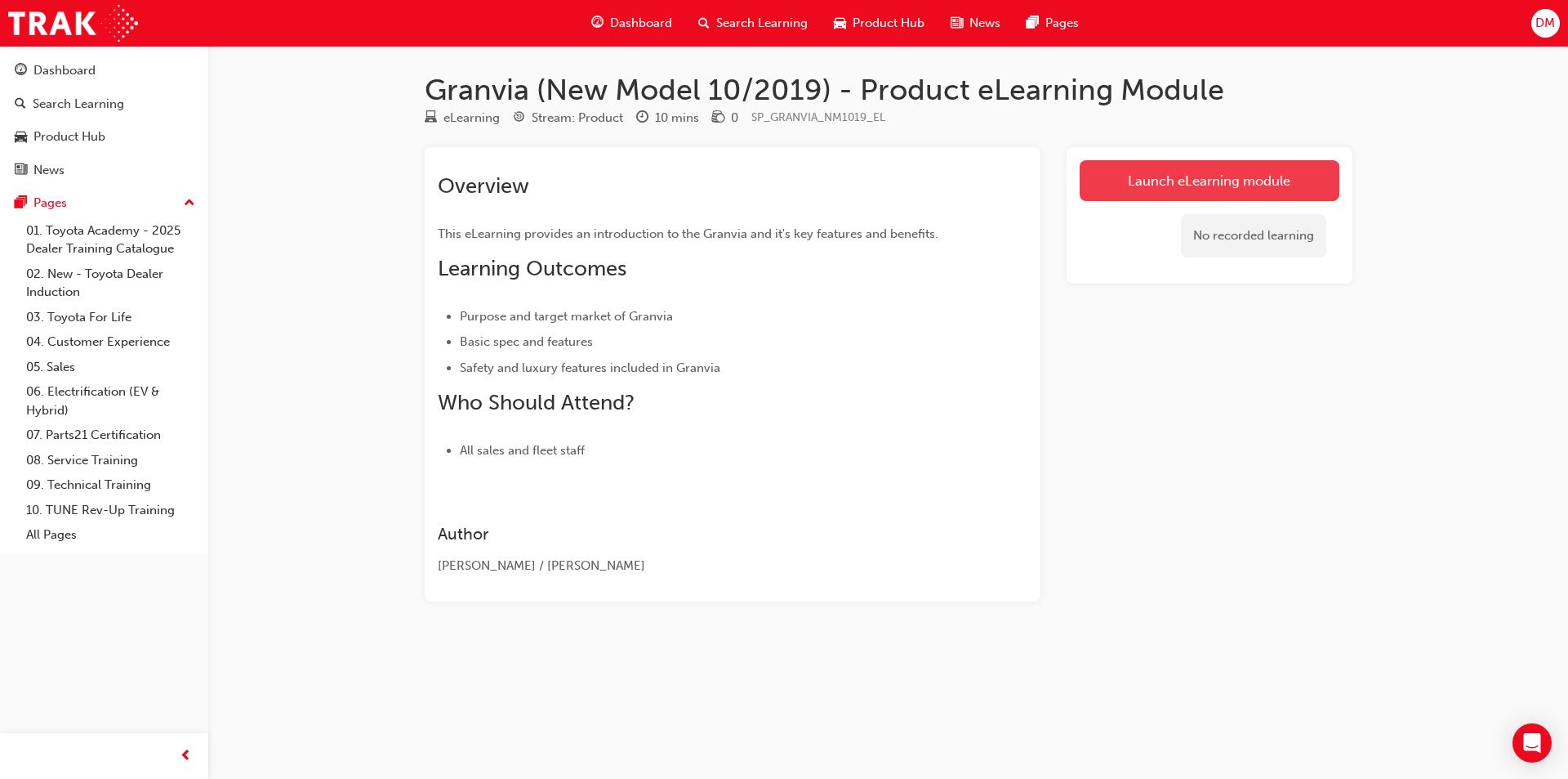
click at [1205, 177] on link "Launch eLearning module" at bounding box center [1209, 180] width 260 height 41
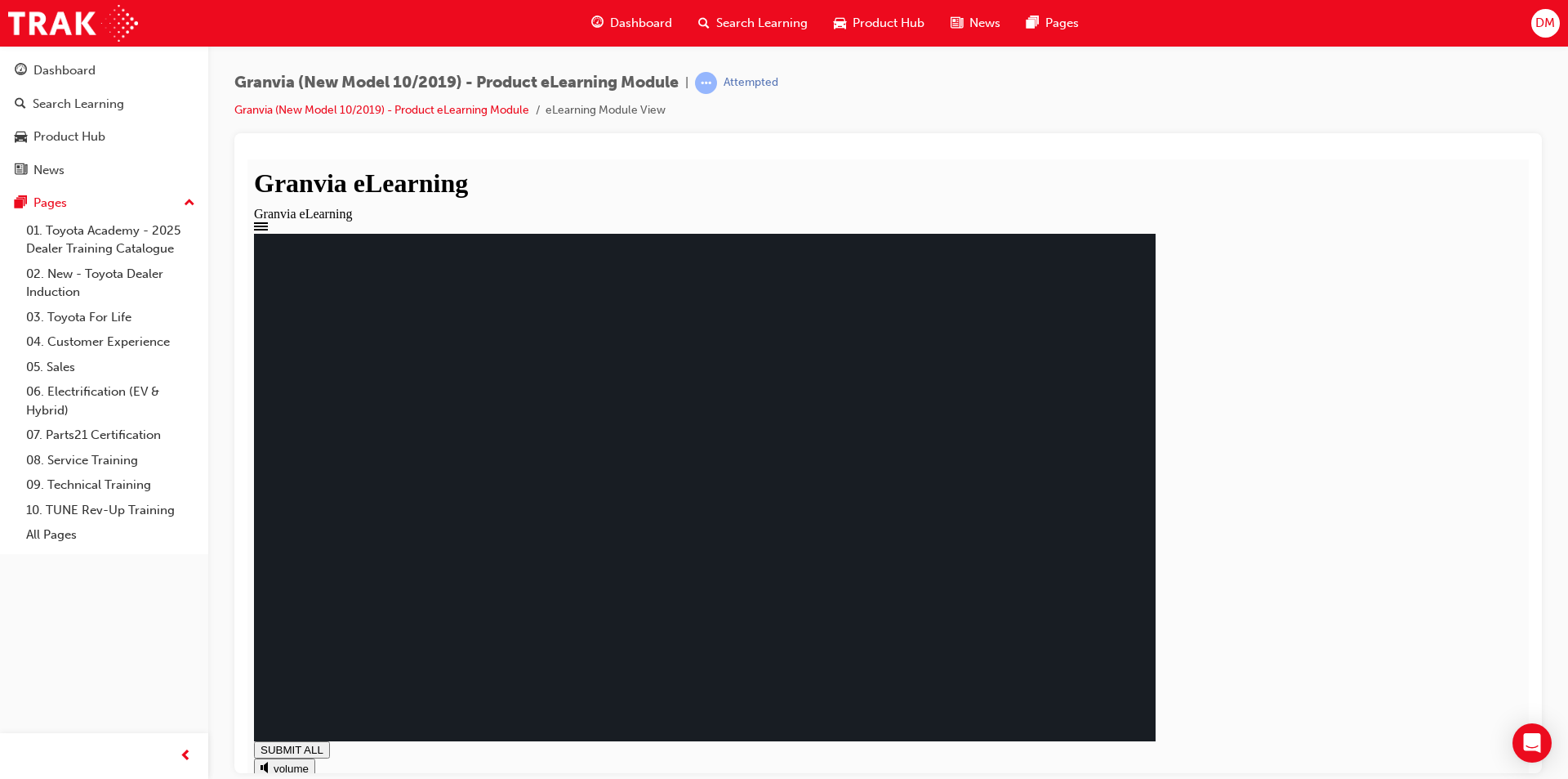
drag, startPoint x: 928, startPoint y: 581, endPoint x: 926, endPoint y: 600, distance: 19.1
drag, startPoint x: 623, startPoint y: 307, endPoint x: 1307, endPoint y: 323, distance: 684.2
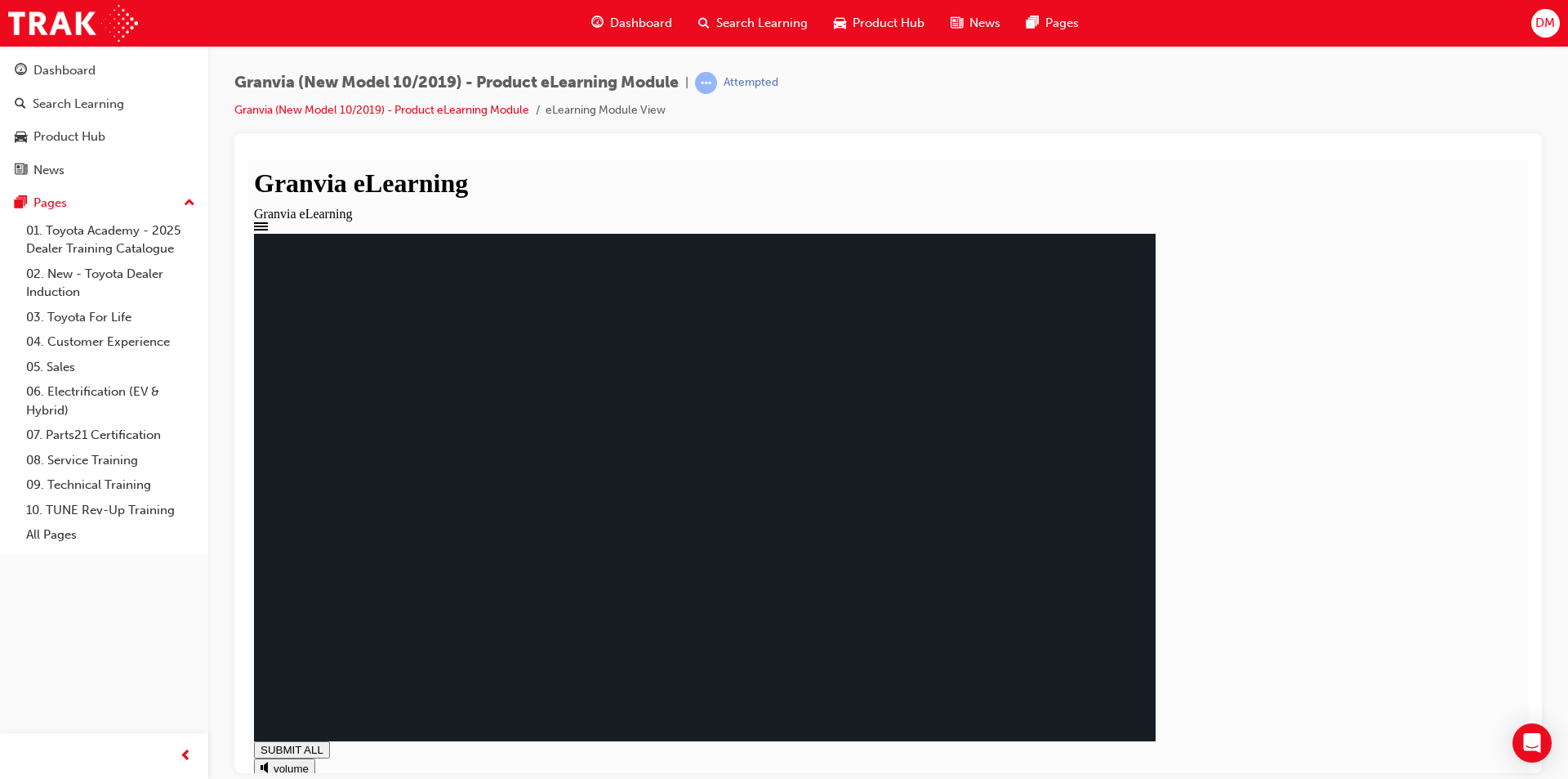
click at [1155, 323] on rect at bounding box center [705, 486] width 901 height 507
